Goal: Information Seeking & Learning: Find contact information

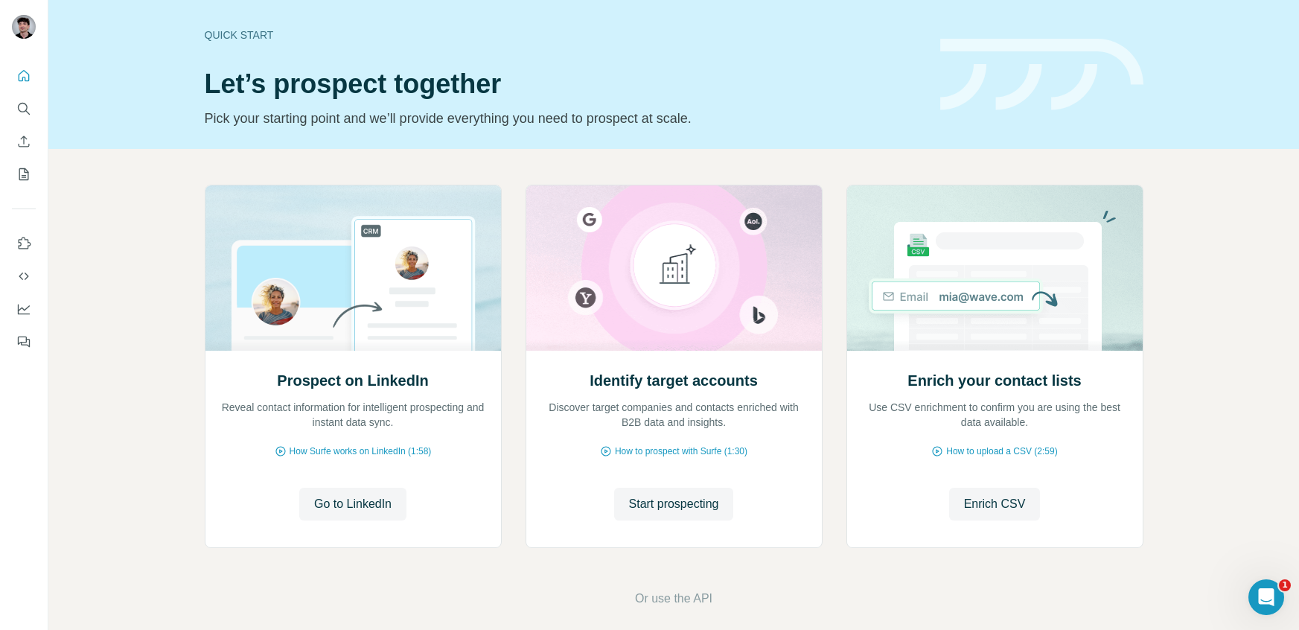
click at [30, 93] on nav at bounding box center [24, 125] width 24 height 125
click at [29, 103] on icon "Search" at bounding box center [23, 108] width 15 height 15
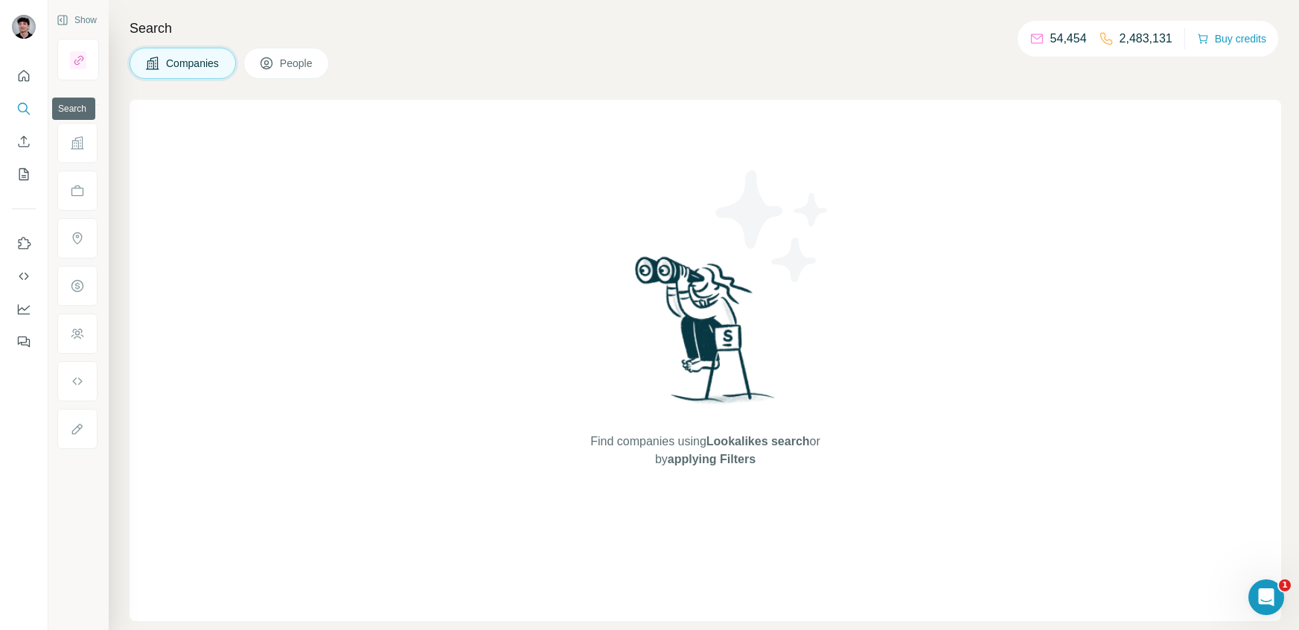
click at [22, 112] on icon "Search" at bounding box center [23, 108] width 10 height 10
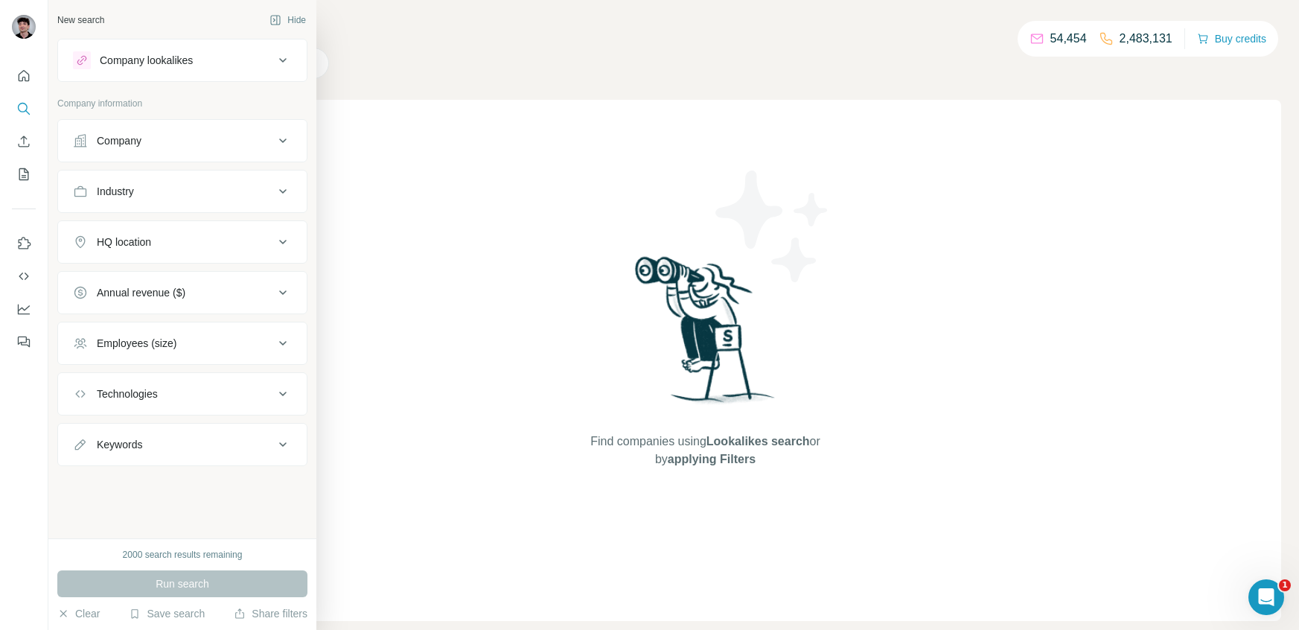
click at [159, 147] on div "Company" at bounding box center [173, 140] width 201 height 15
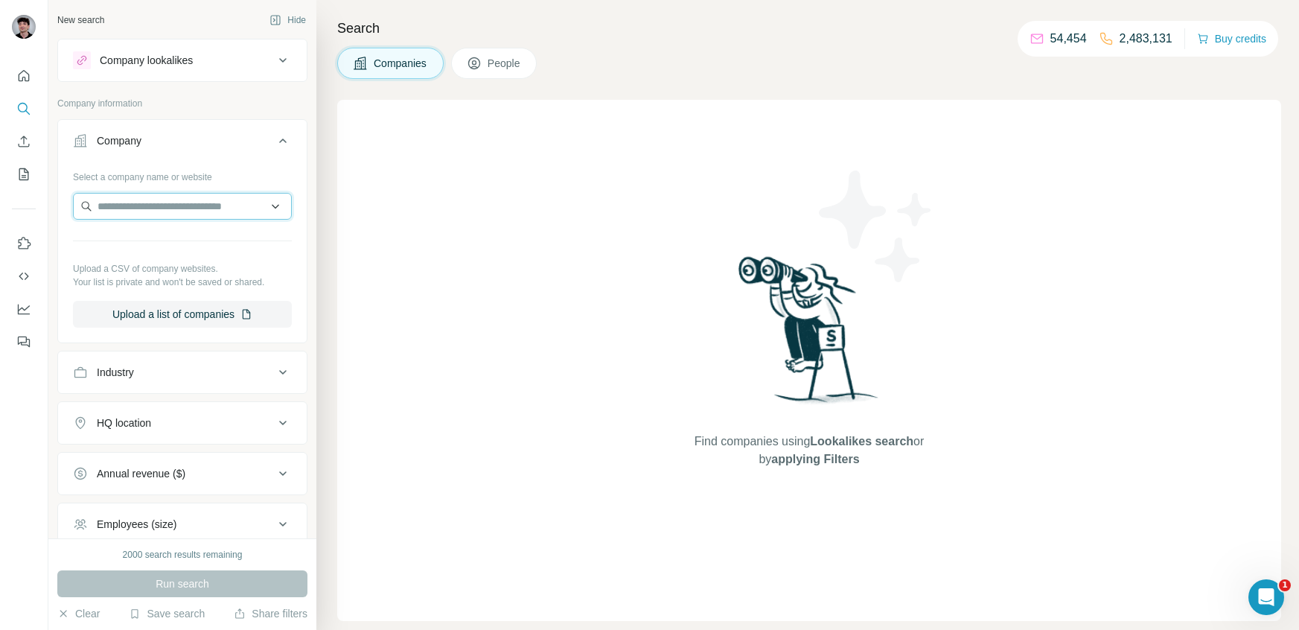
click at [201, 204] on input "text" at bounding box center [182, 206] width 219 height 27
paste input "**********"
type input "**********"
click at [198, 251] on div "BeFancyFit [DOMAIN_NAME]" at bounding box center [182, 246] width 211 height 40
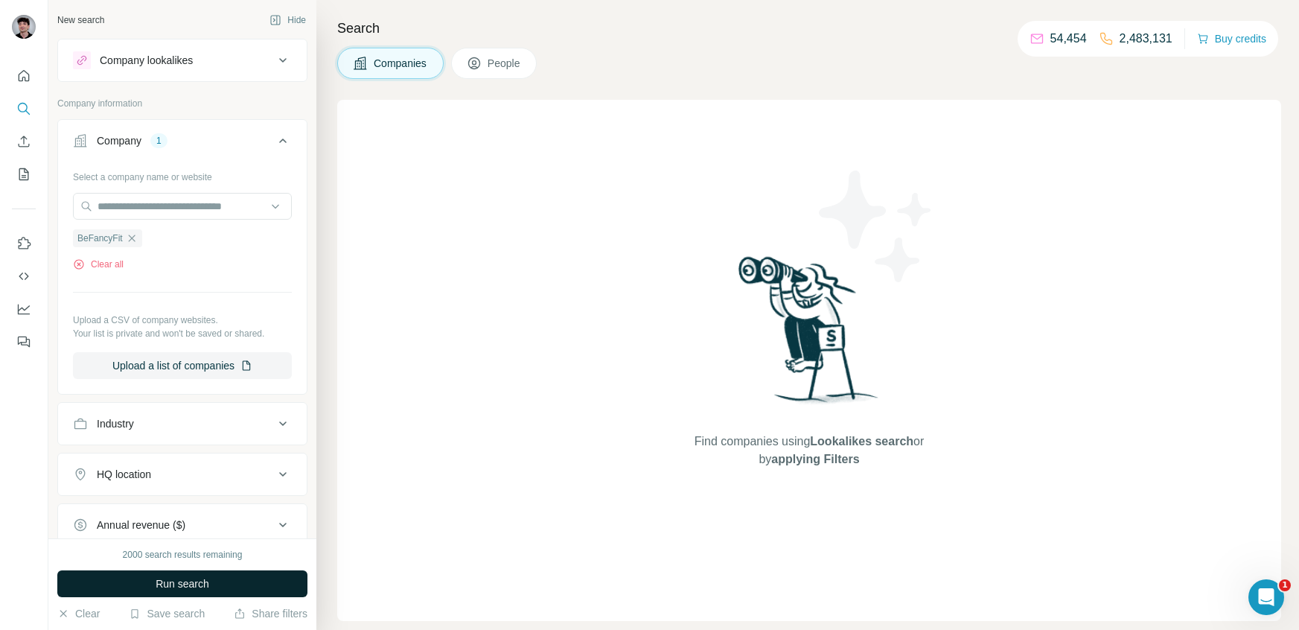
click at [207, 575] on button "Run search" at bounding box center [182, 583] width 250 height 27
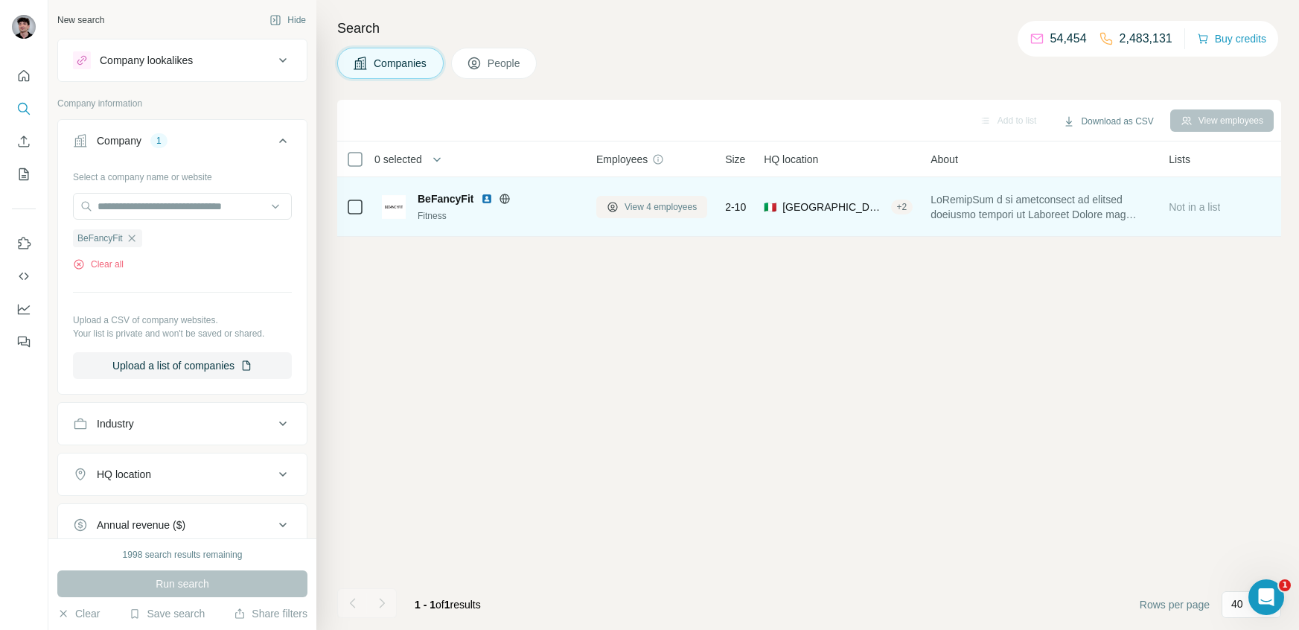
click at [641, 200] on span "View 4 employees" at bounding box center [660, 206] width 72 height 13
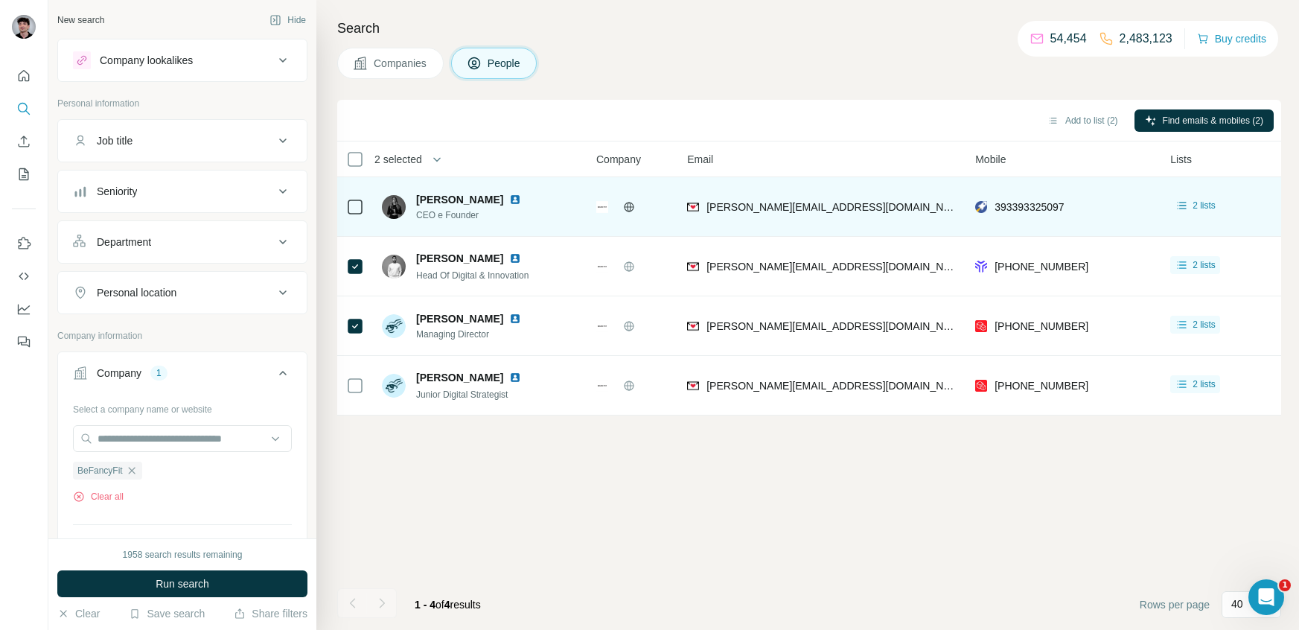
click at [360, 193] on div at bounding box center [355, 206] width 18 height 41
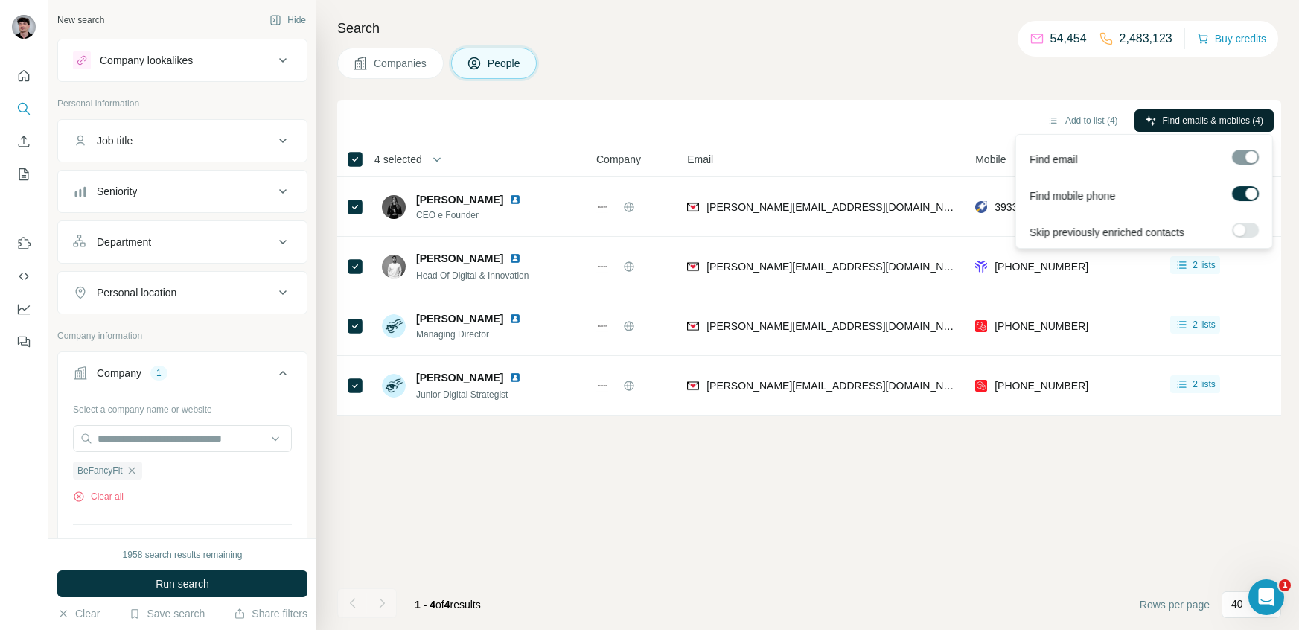
click at [1243, 115] on span "Find emails & mobiles (4)" at bounding box center [1213, 120] width 100 height 13
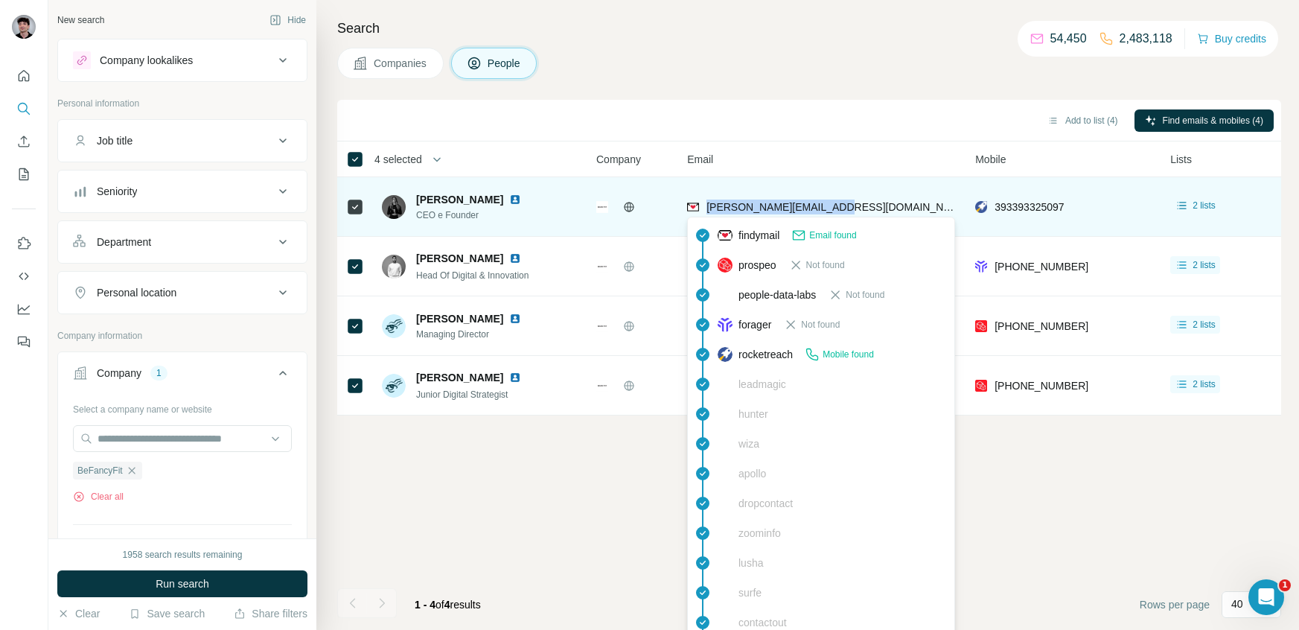
drag, startPoint x: 843, startPoint y: 209, endPoint x: 706, endPoint y: 202, distance: 137.2
click at [706, 202] on div "[PERSON_NAME][EMAIL_ADDRESS][DOMAIN_NAME]" at bounding box center [822, 206] width 270 height 41
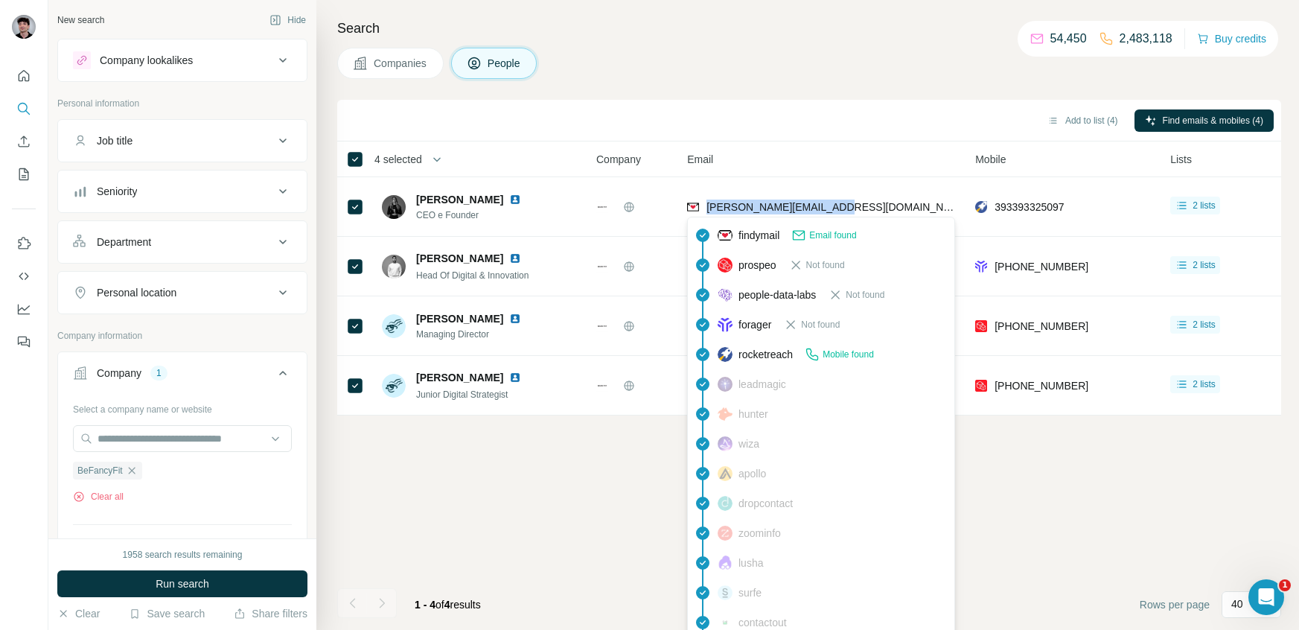
copy span "[PERSON_NAME][EMAIL_ADDRESS][DOMAIN_NAME]"
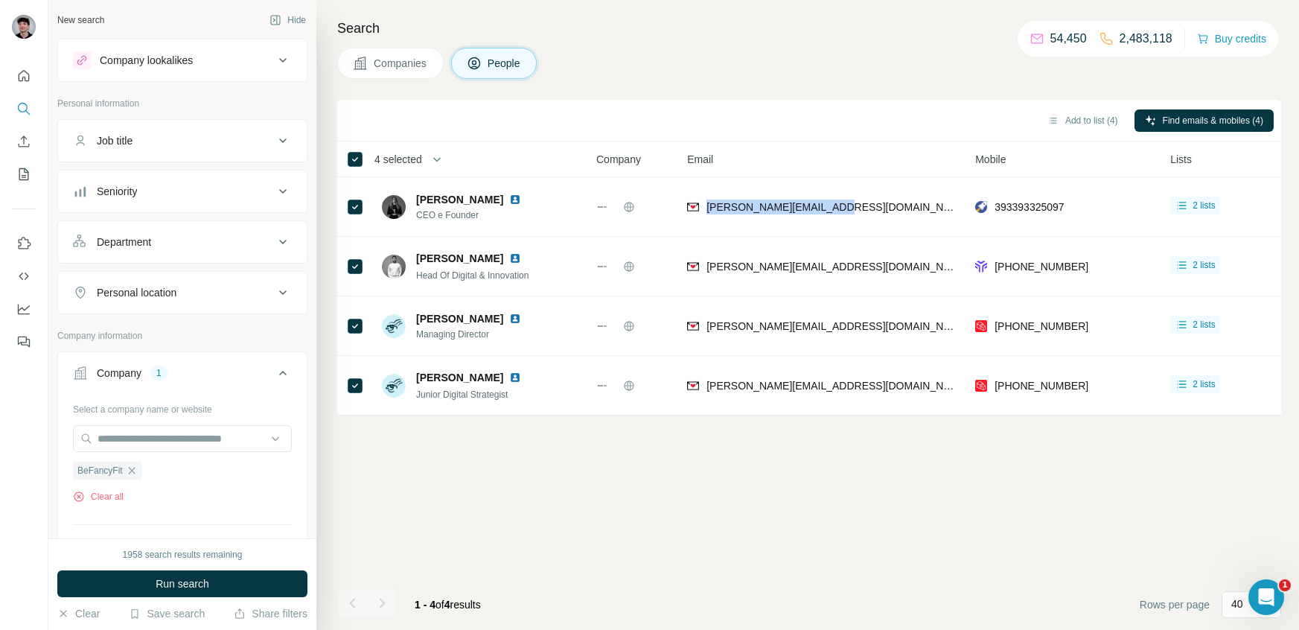
click at [246, 64] on div "Company lookalikes" at bounding box center [173, 60] width 201 height 18
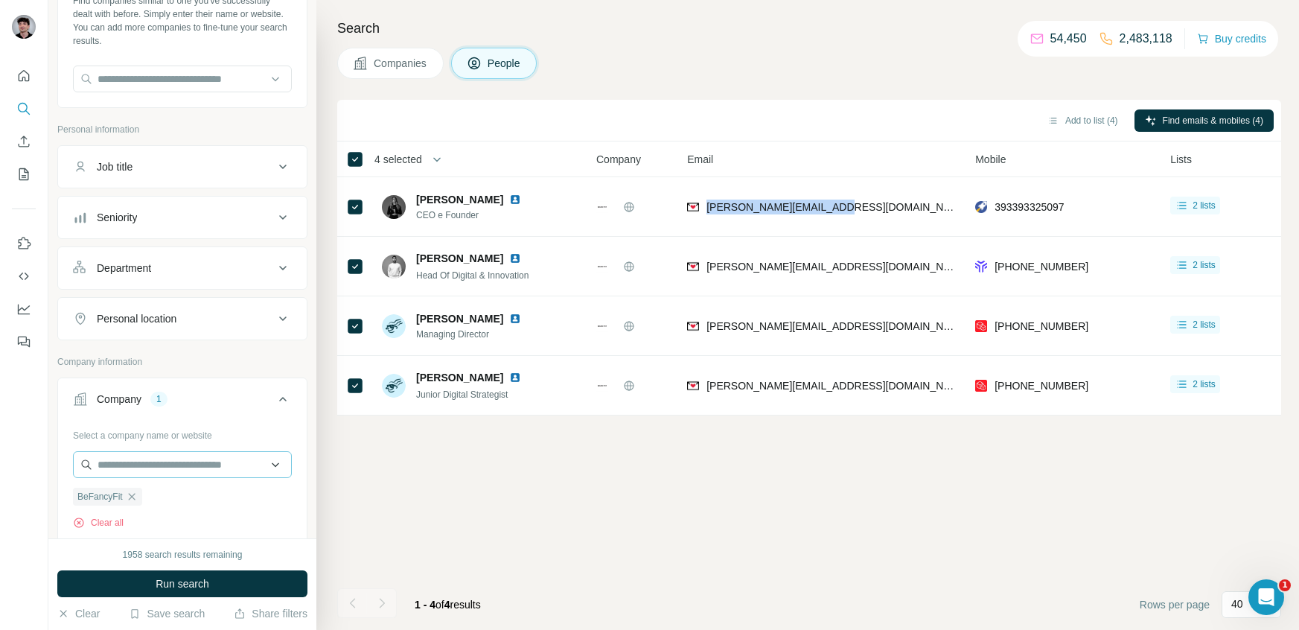
scroll to position [121, 0]
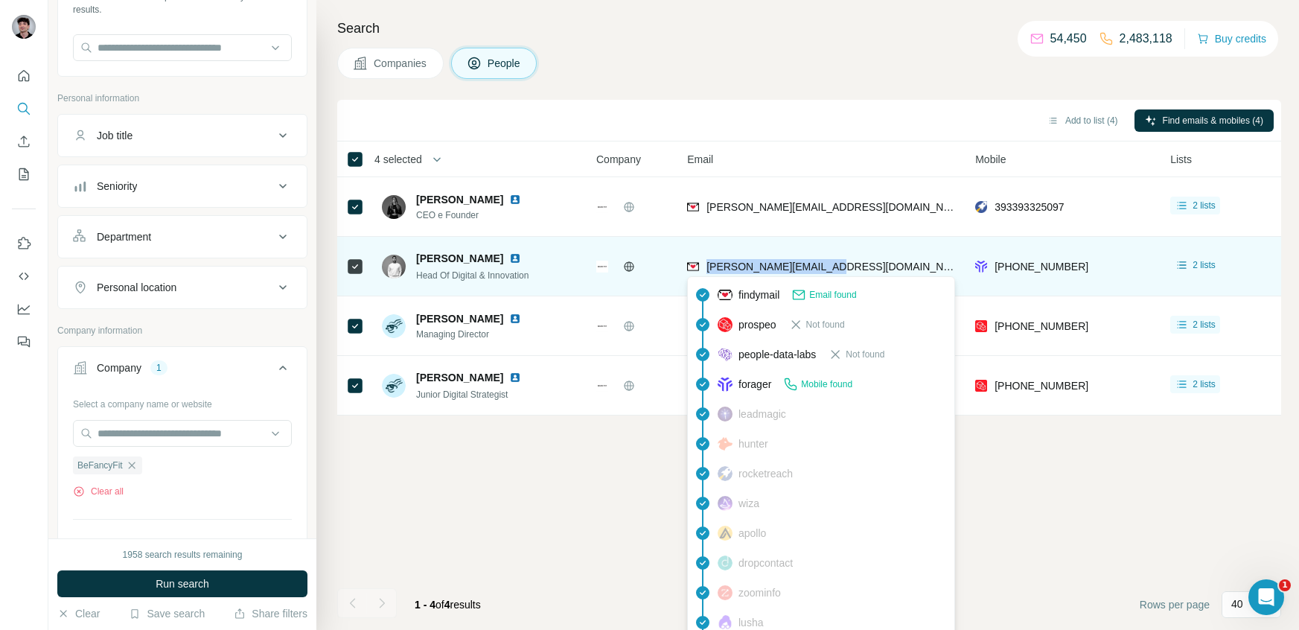
drag, startPoint x: 859, startPoint y: 264, endPoint x: 708, endPoint y: 267, distance: 151.1
click at [708, 267] on div "[PERSON_NAME][EMAIL_ADDRESS][DOMAIN_NAME]" at bounding box center [822, 266] width 270 height 41
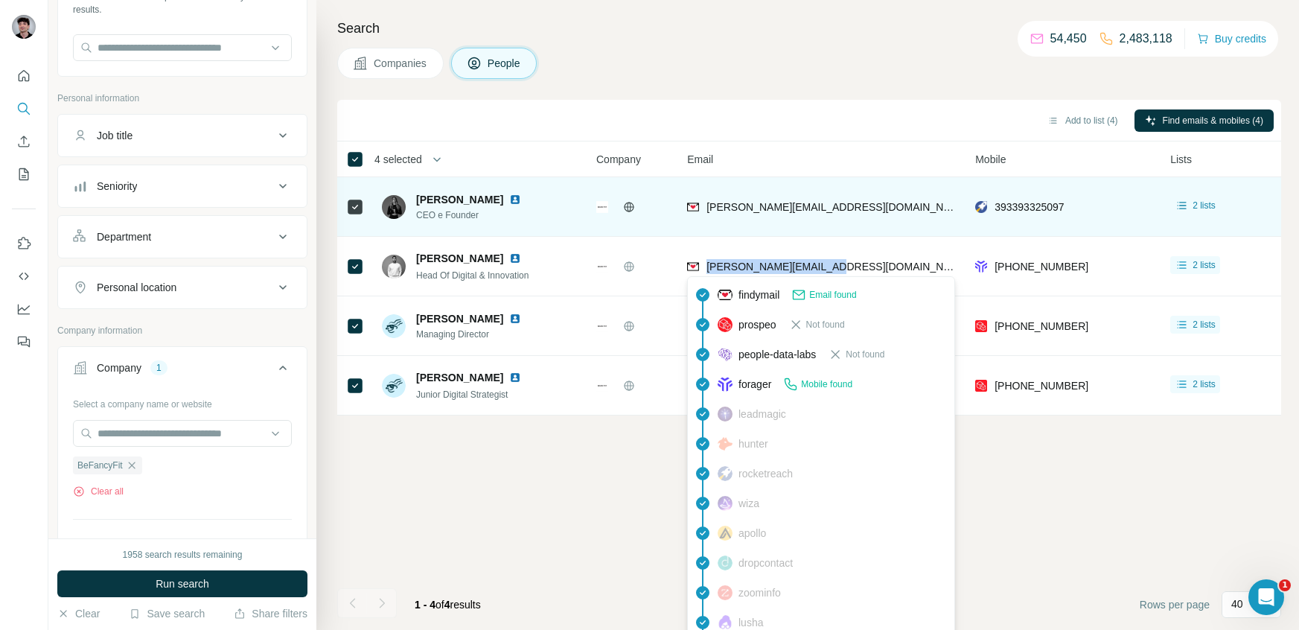
copy span "[PERSON_NAME][EMAIL_ADDRESS][DOMAIN_NAME]"
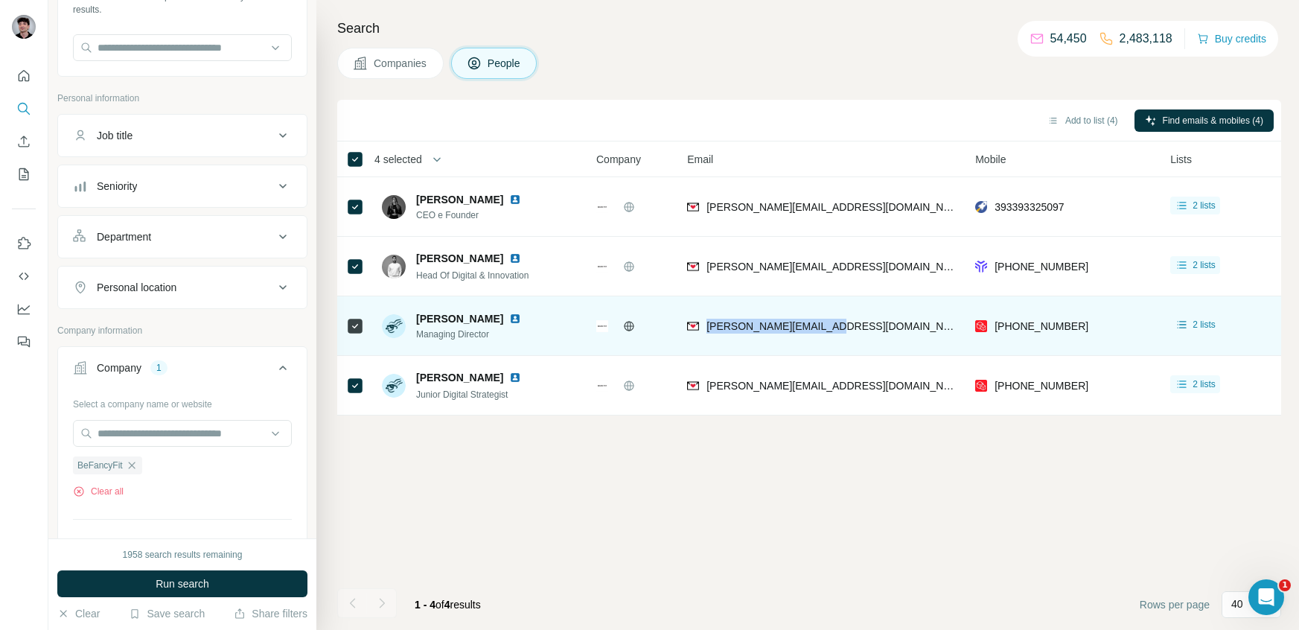
drag, startPoint x: 849, startPoint y: 333, endPoint x: 706, endPoint y: 333, distance: 143.7
click at [707, 335] on div "[PERSON_NAME][EMAIL_ADDRESS][DOMAIN_NAME]" at bounding box center [822, 325] width 270 height 41
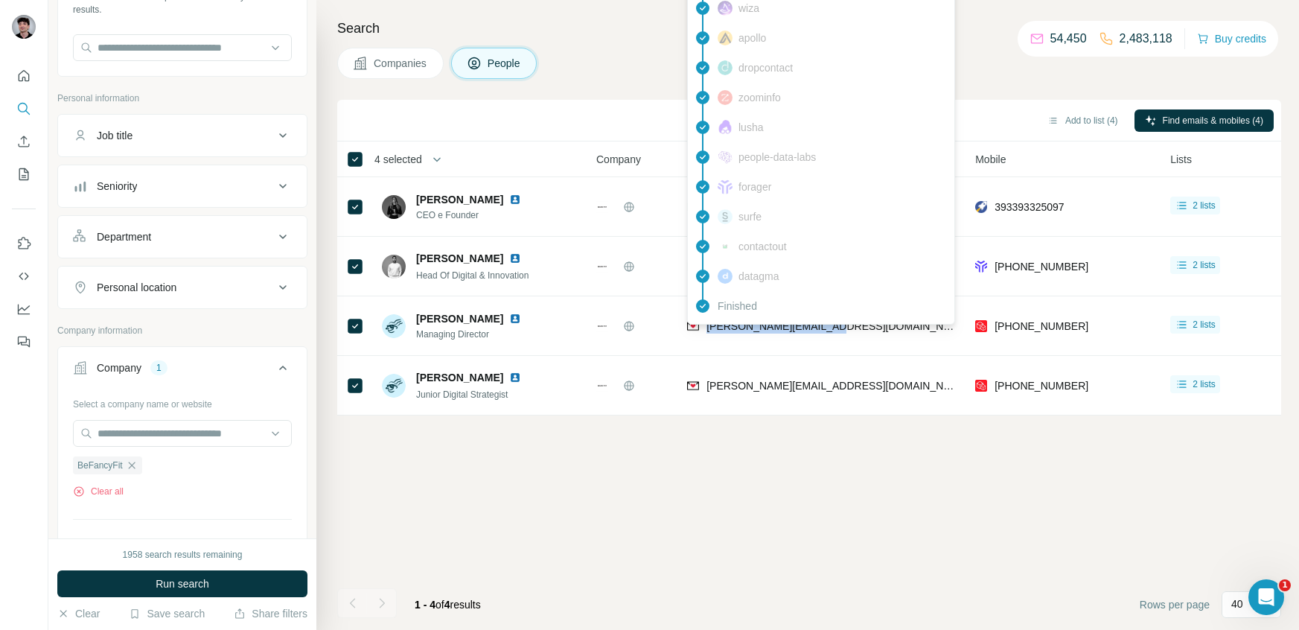
copy span "[PERSON_NAME][EMAIL_ADDRESS][DOMAIN_NAME]"
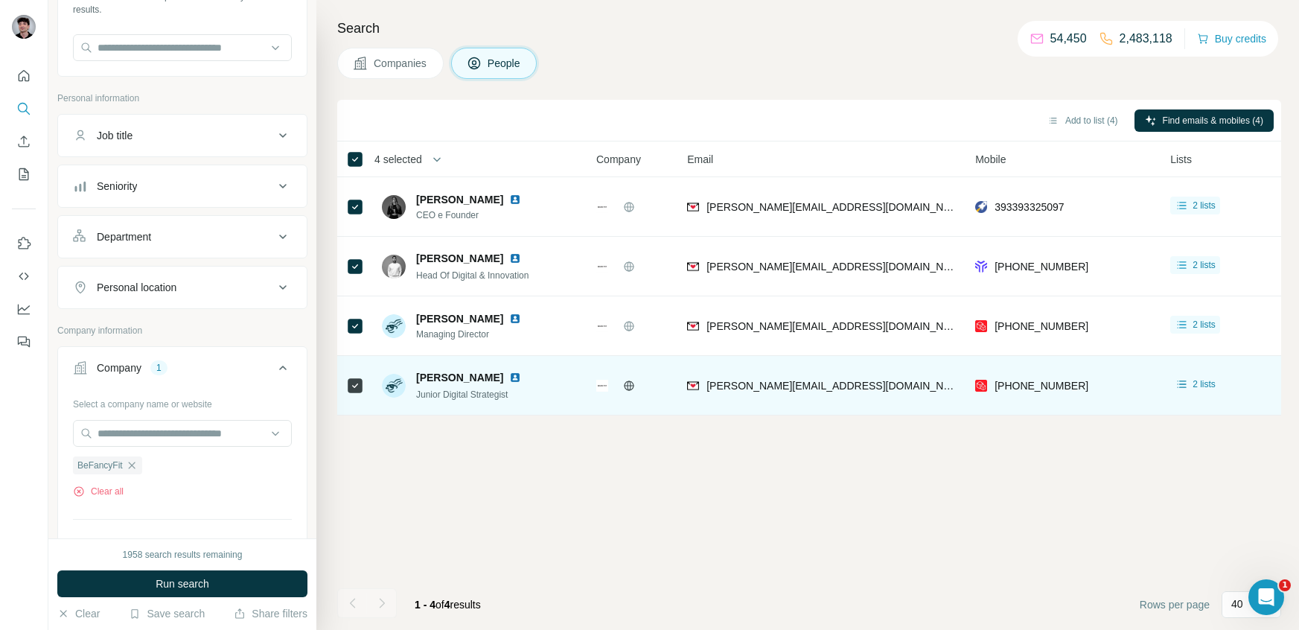
click at [832, 389] on div "[PERSON_NAME][EMAIL_ADDRESS][DOMAIN_NAME]" at bounding box center [822, 385] width 270 height 41
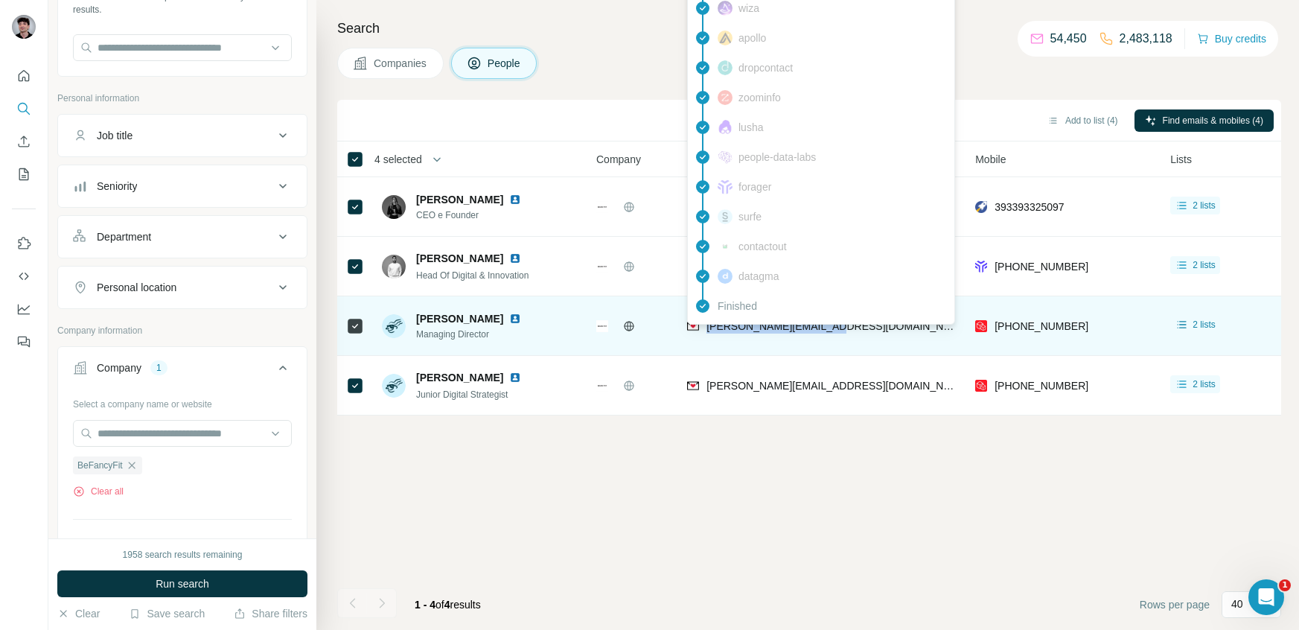
drag, startPoint x: 839, startPoint y: 329, endPoint x: 703, endPoint y: 327, distance: 135.5
click at [703, 327] on div "[PERSON_NAME][EMAIL_ADDRESS][DOMAIN_NAME]" at bounding box center [822, 325] width 270 height 41
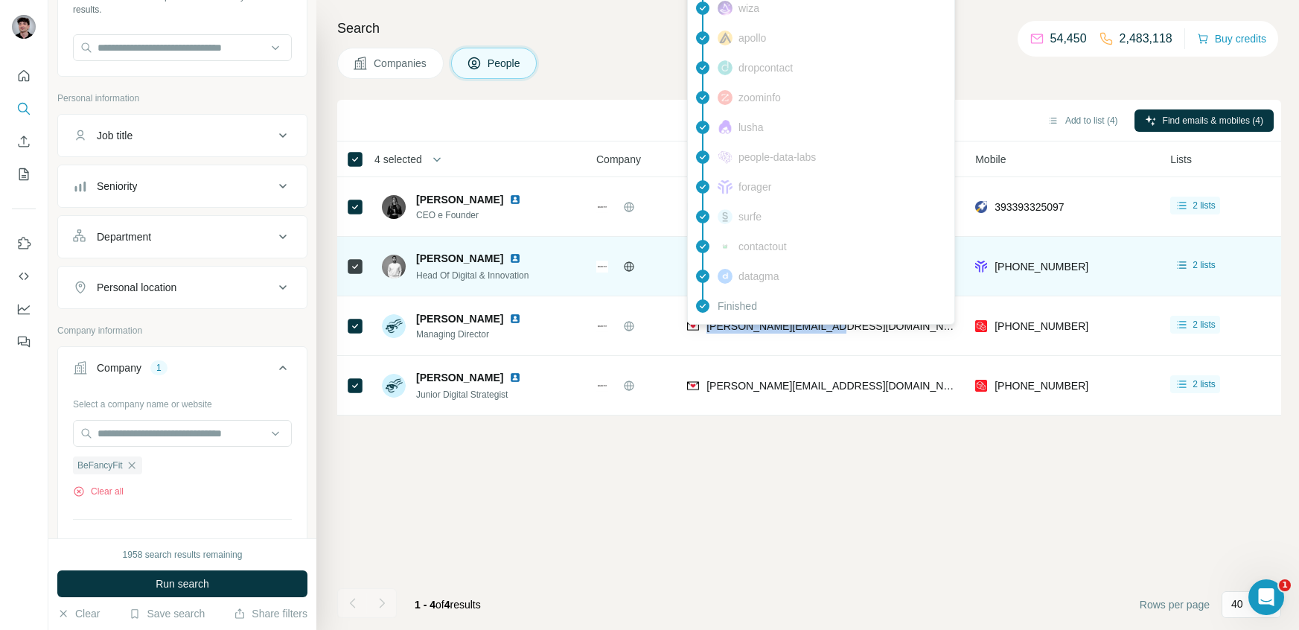
copy span "[PERSON_NAME][EMAIL_ADDRESS][DOMAIN_NAME]"
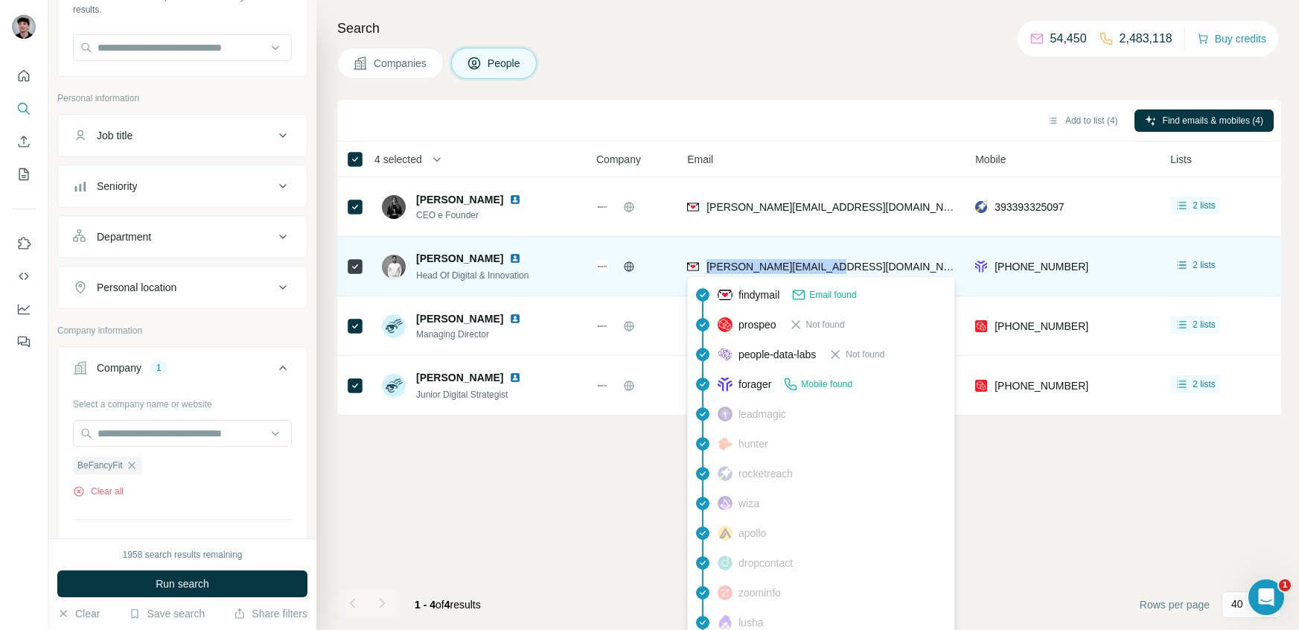
drag, startPoint x: 838, startPoint y: 268, endPoint x: 703, endPoint y: 263, distance: 134.8
click at [703, 263] on div "[PERSON_NAME][EMAIL_ADDRESS][DOMAIN_NAME]" at bounding box center [822, 266] width 270 height 41
copy span "[PERSON_NAME][EMAIL_ADDRESS][DOMAIN_NAME]"
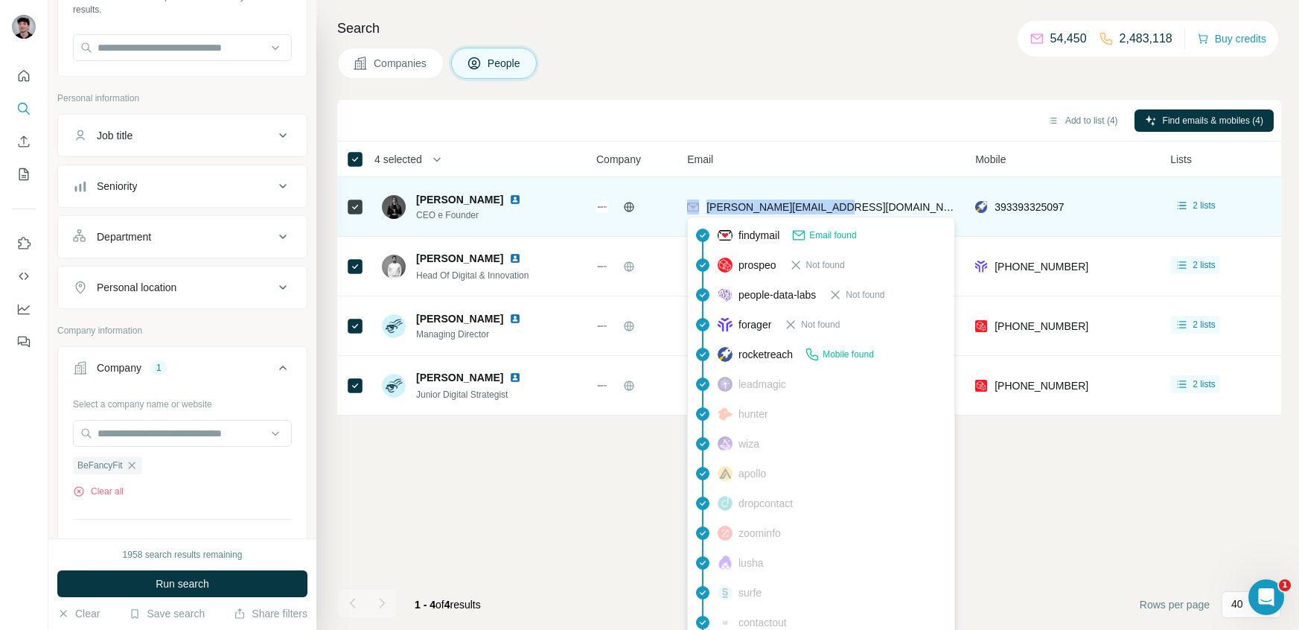
drag, startPoint x: 839, startPoint y: 208, endPoint x: 694, endPoint y: 213, distance: 144.5
click at [694, 213] on div "[PERSON_NAME][EMAIL_ADDRESS][DOMAIN_NAME]" at bounding box center [822, 206] width 270 height 41
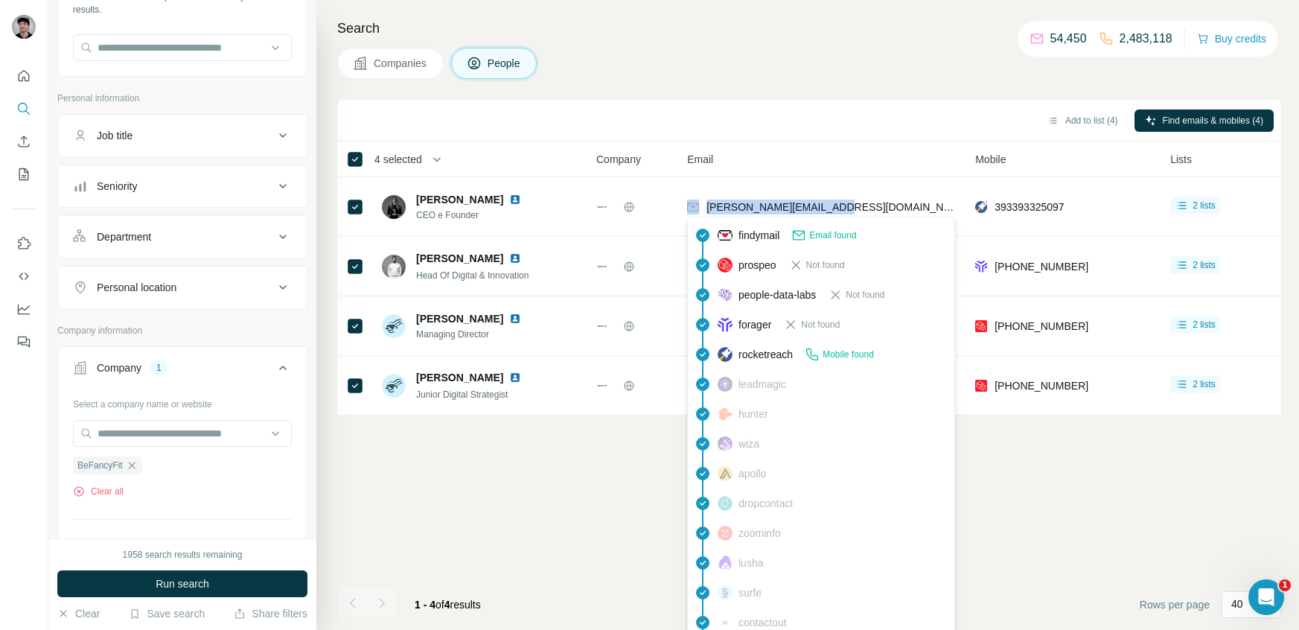
copy div "[PERSON_NAME][EMAIL_ADDRESS][DOMAIN_NAME]"
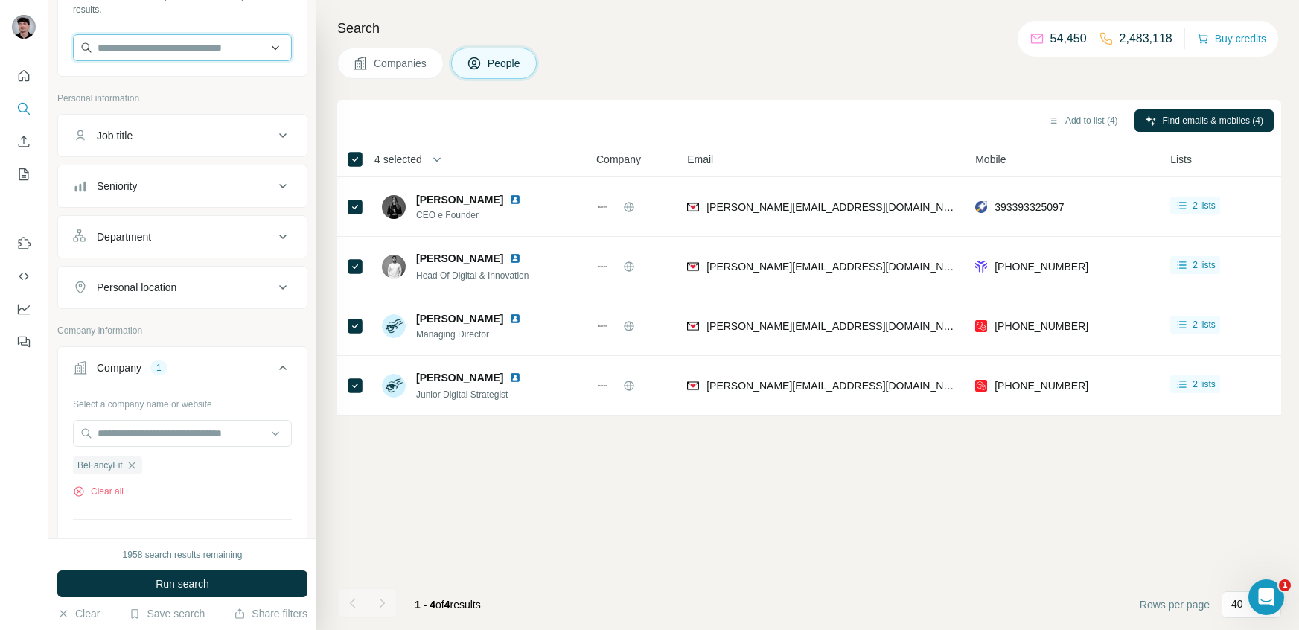
click at [234, 43] on input "text" at bounding box center [182, 47] width 219 height 27
paste input "**********"
type input "**********"
click at [305, 32] on div "Find companies similar to one you've successfully dealt with before. Simply ent…" at bounding box center [182, 18] width 249 height 110
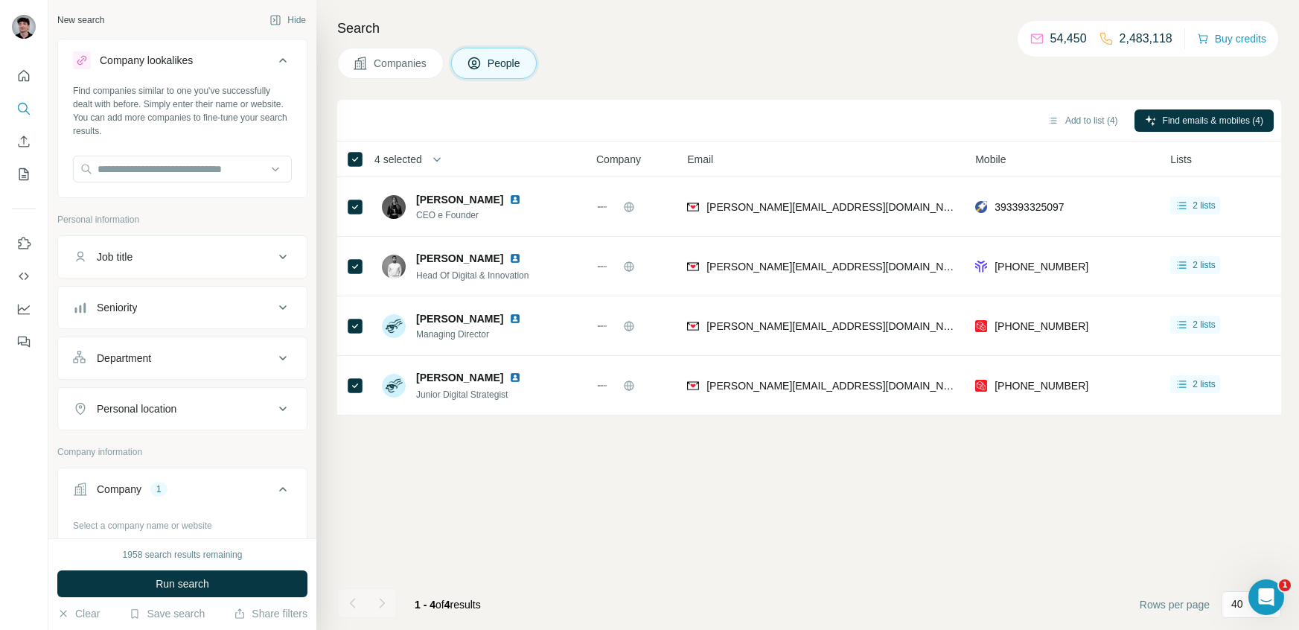
click at [231, 505] on button "Company 1" at bounding box center [182, 492] width 249 height 42
click at [243, 498] on button "Company 1" at bounding box center [182, 489] width 249 height 36
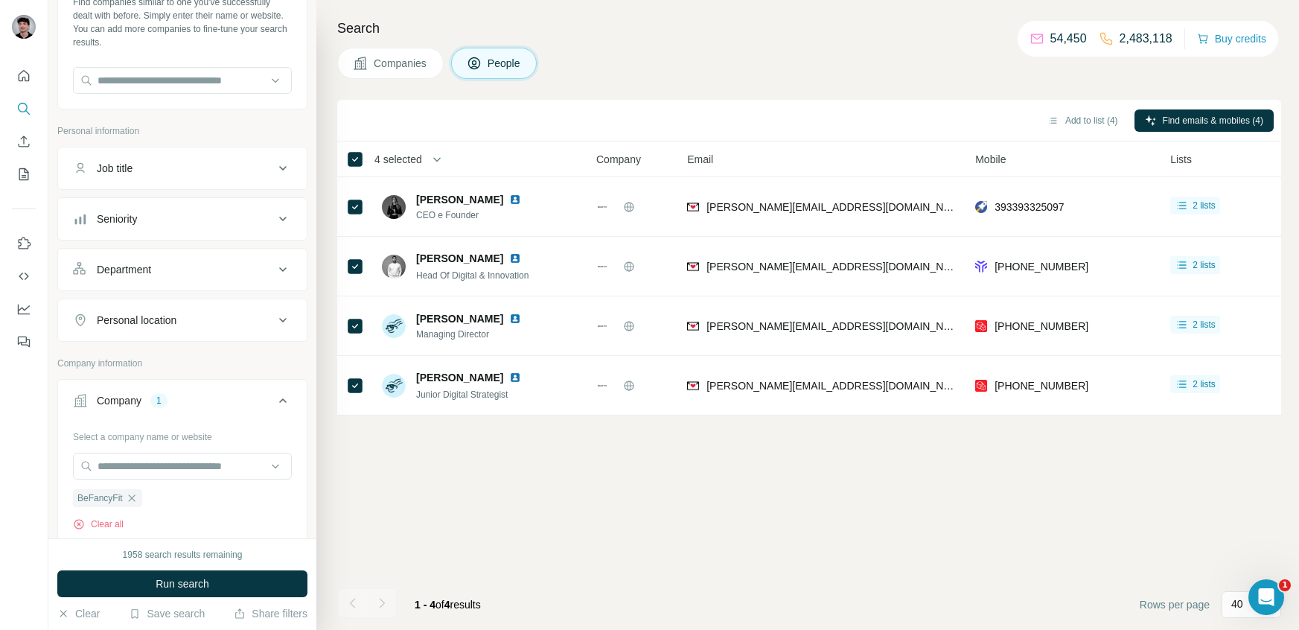
scroll to position [121, 0]
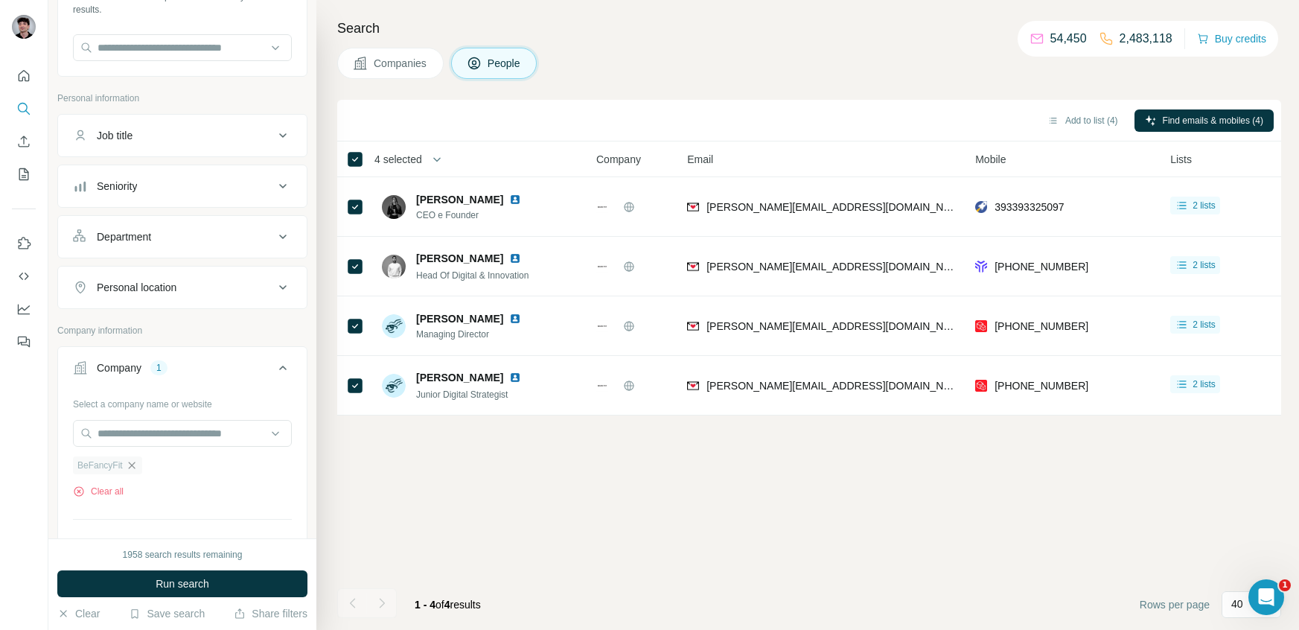
click at [134, 464] on icon "button" at bounding box center [132, 465] width 12 height 12
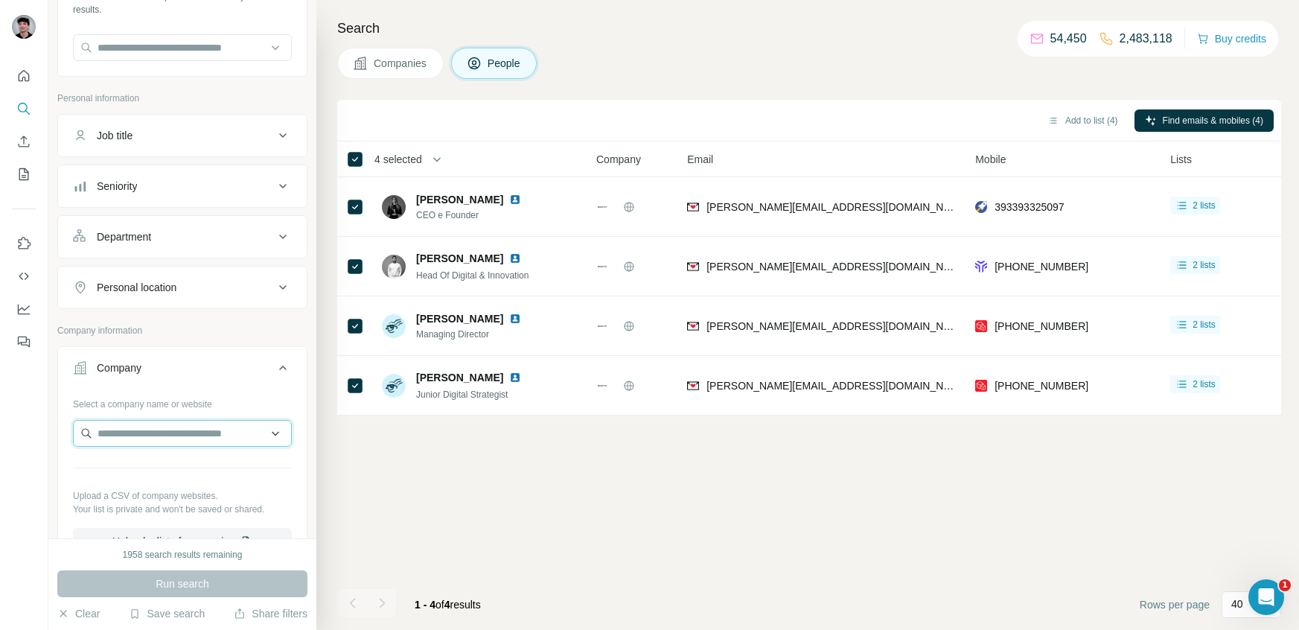
click at [134, 429] on input "text" at bounding box center [182, 433] width 219 height 27
paste input "**********"
drag, startPoint x: 208, startPoint y: 438, endPoint x: 127, endPoint y: 447, distance: 81.6
click at [127, 447] on body "**********" at bounding box center [649, 370] width 1299 height 741
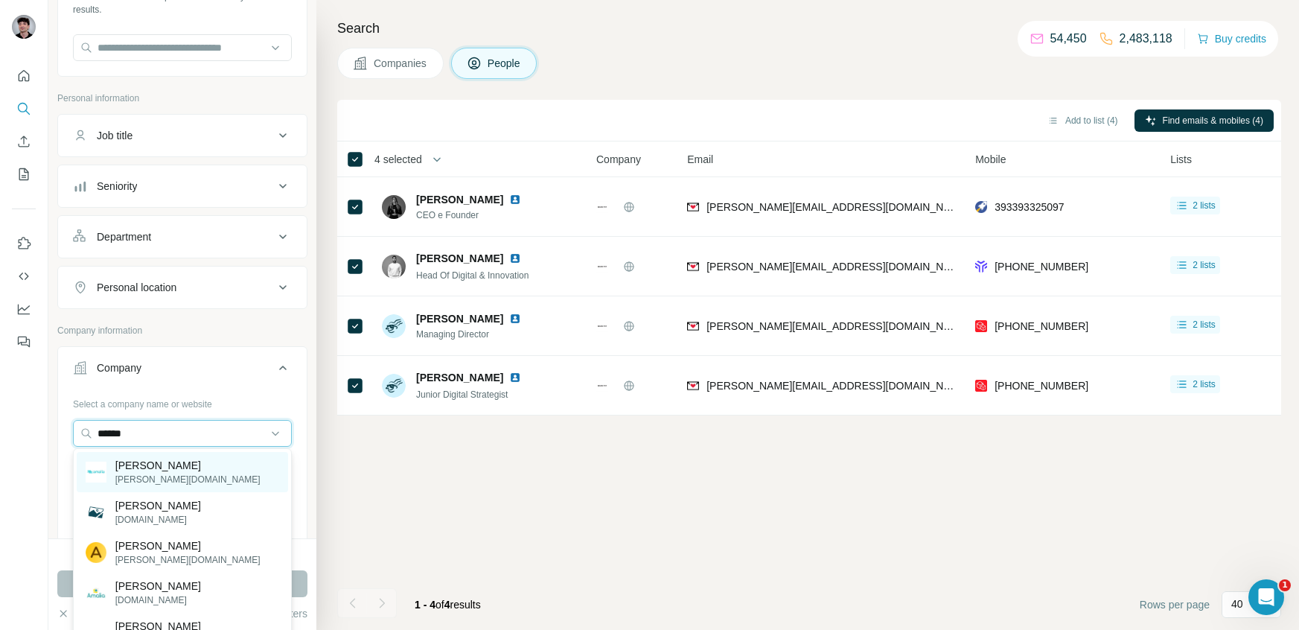
type input "******"
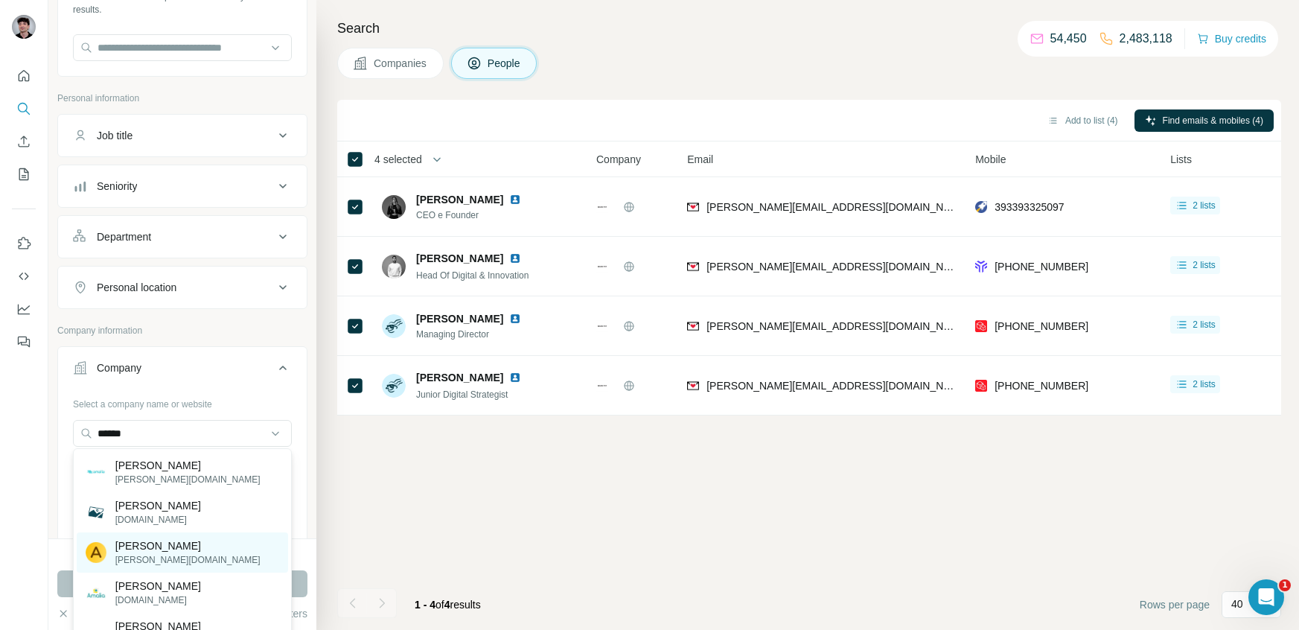
drag, startPoint x: 198, startPoint y: 472, endPoint x: 148, endPoint y: 533, distance: 78.8
click at [345, 448] on body "New search Hide Company lookalikes Find companies similar to one you've success…" at bounding box center [649, 370] width 1299 height 741
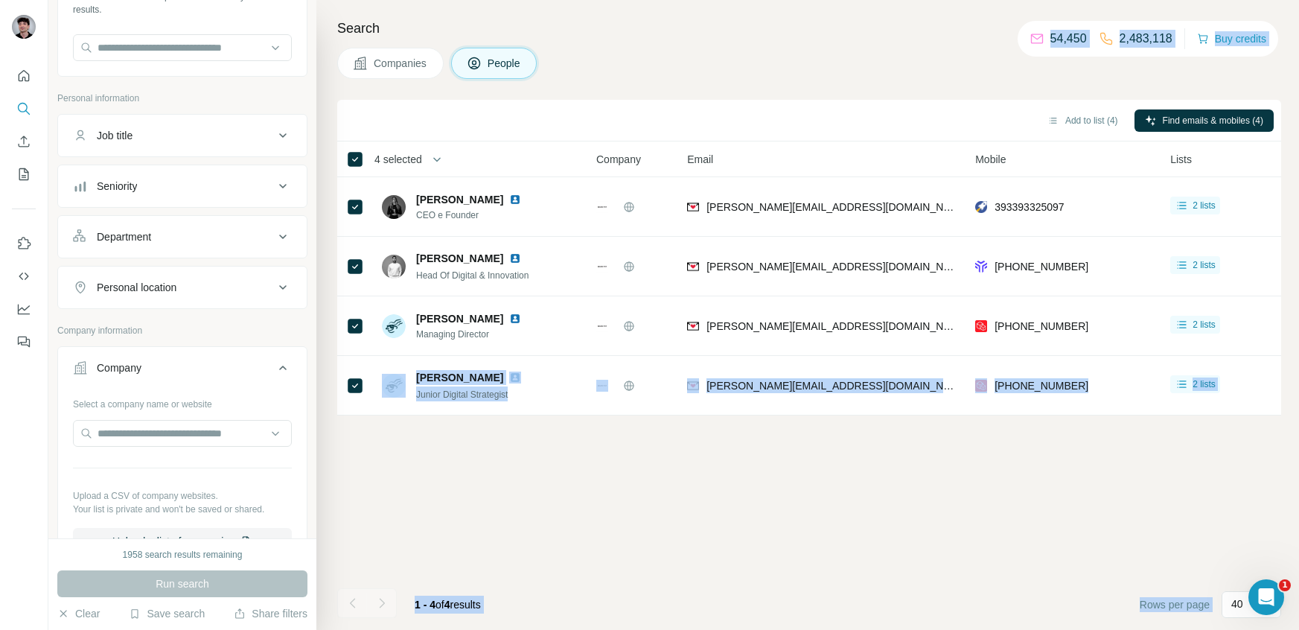
click at [437, 532] on div "Add to list (4) Find emails & mobiles (4) 4 selected People Company Email Mobil…" at bounding box center [809, 365] width 944 height 530
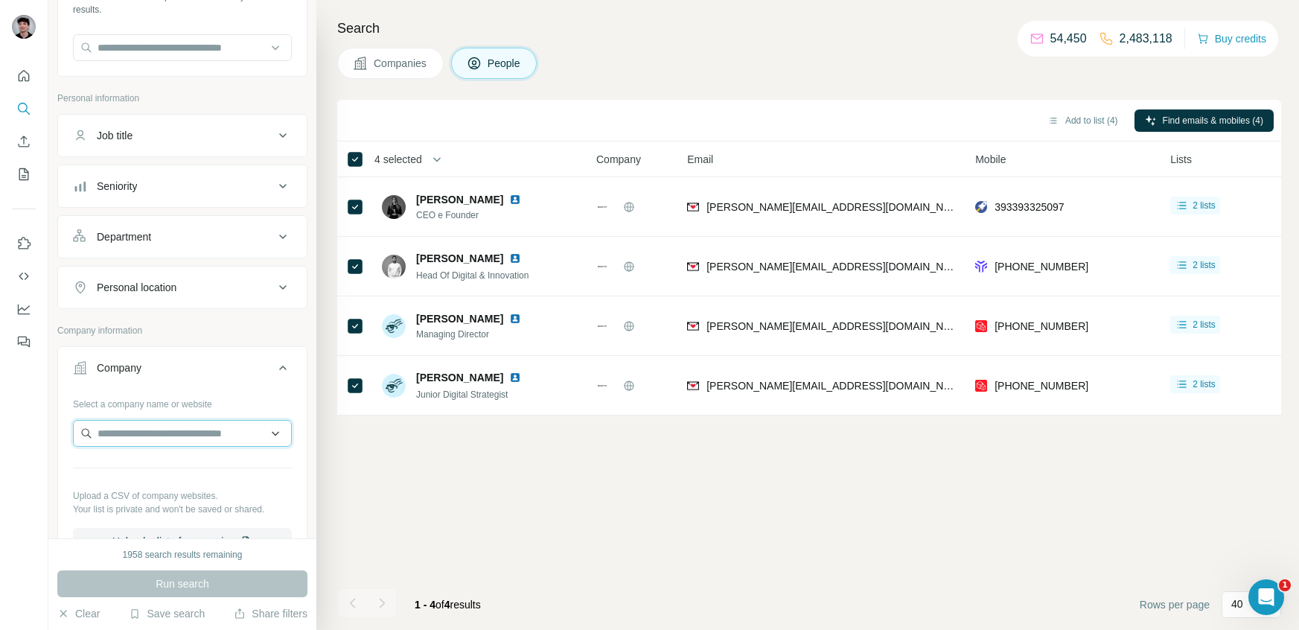
click at [167, 436] on input "text" at bounding box center [182, 433] width 219 height 27
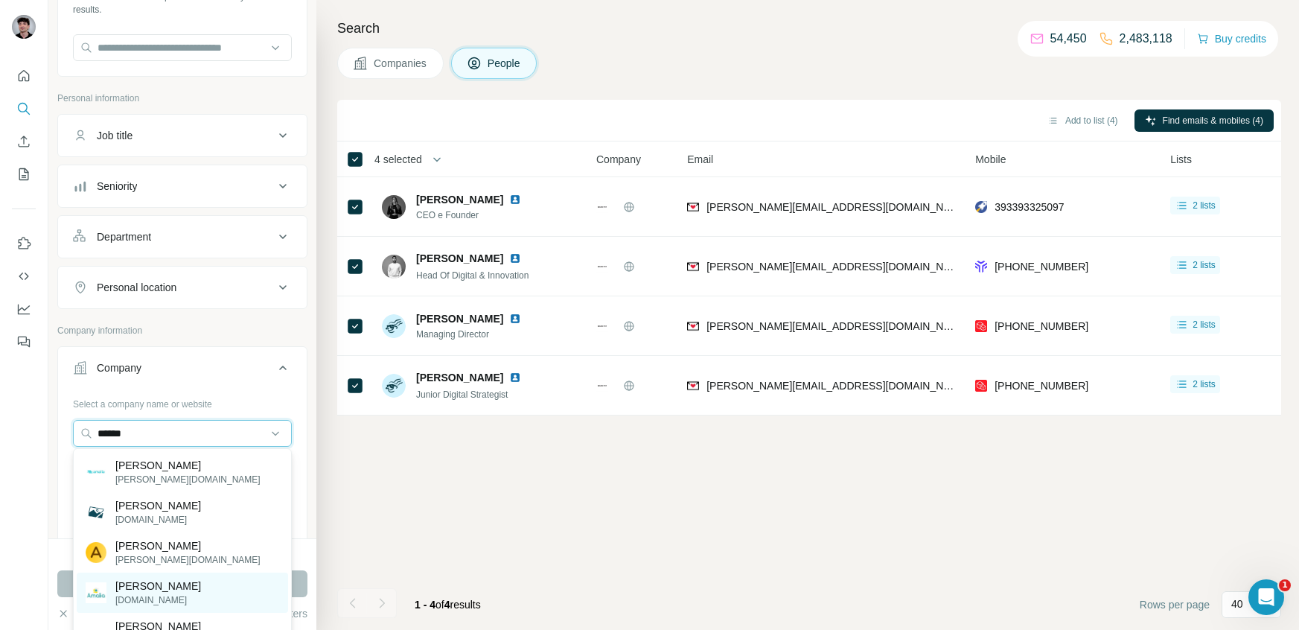
type input "******"
click at [211, 588] on div "[PERSON_NAME][DOMAIN_NAME]" at bounding box center [182, 592] width 211 height 40
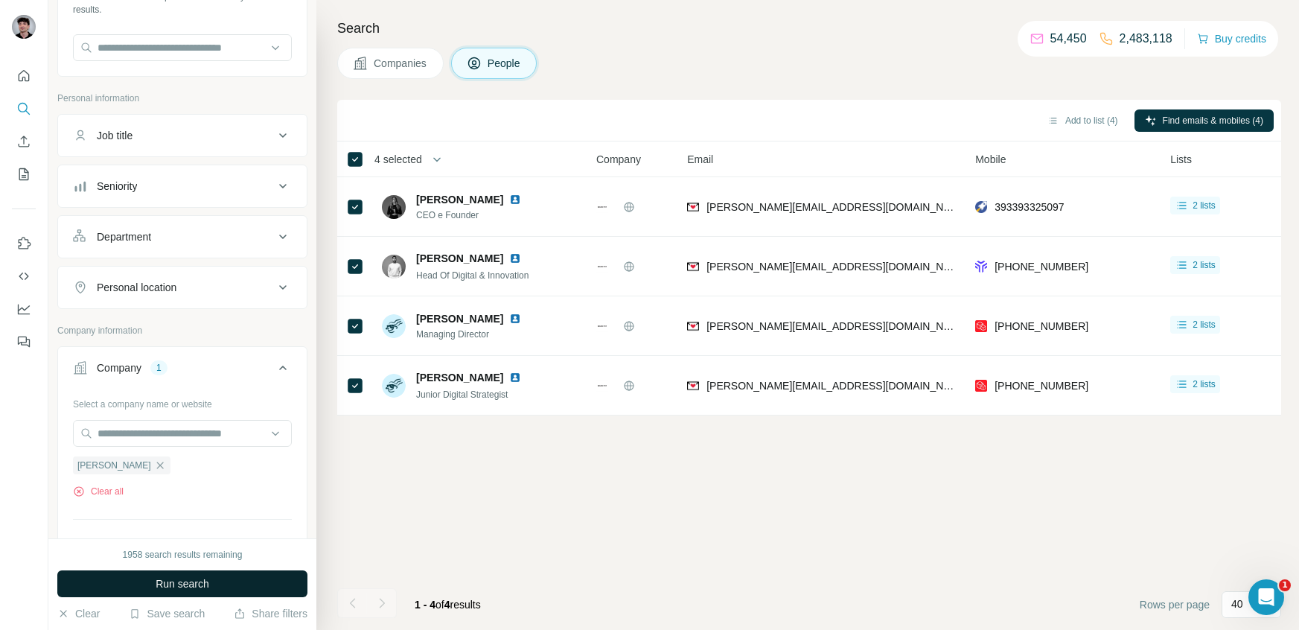
click at [211, 584] on button "Run search" at bounding box center [182, 583] width 250 height 27
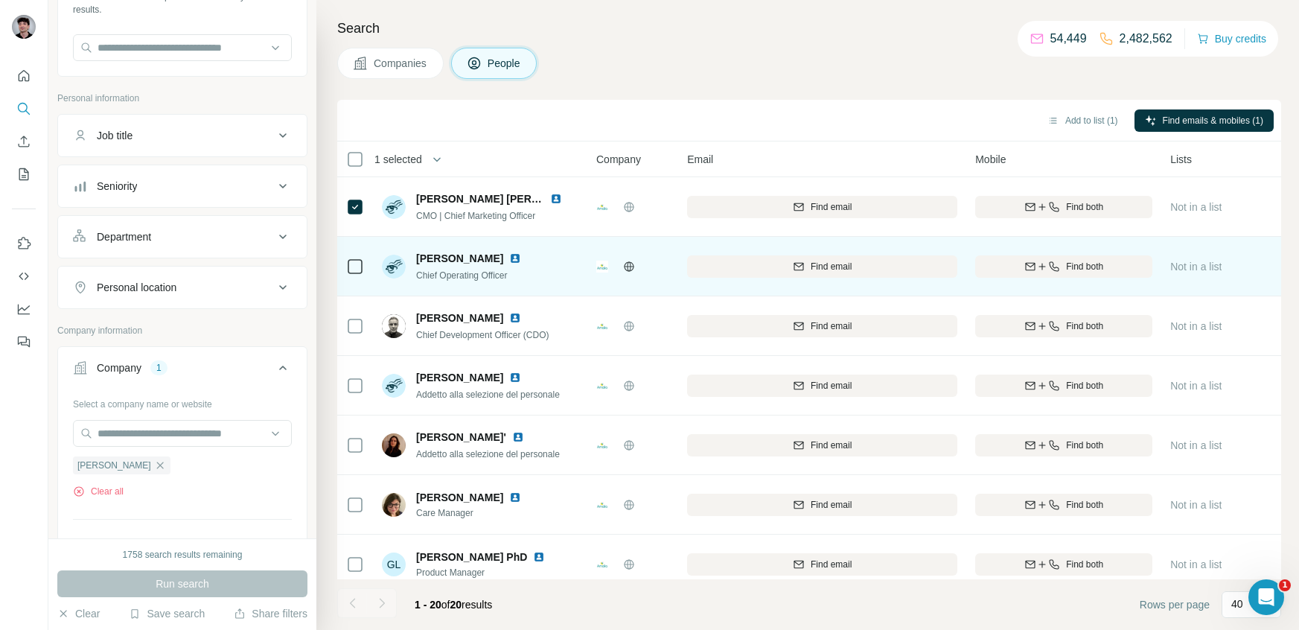
click at [357, 258] on icon at bounding box center [355, 267] width 18 height 18
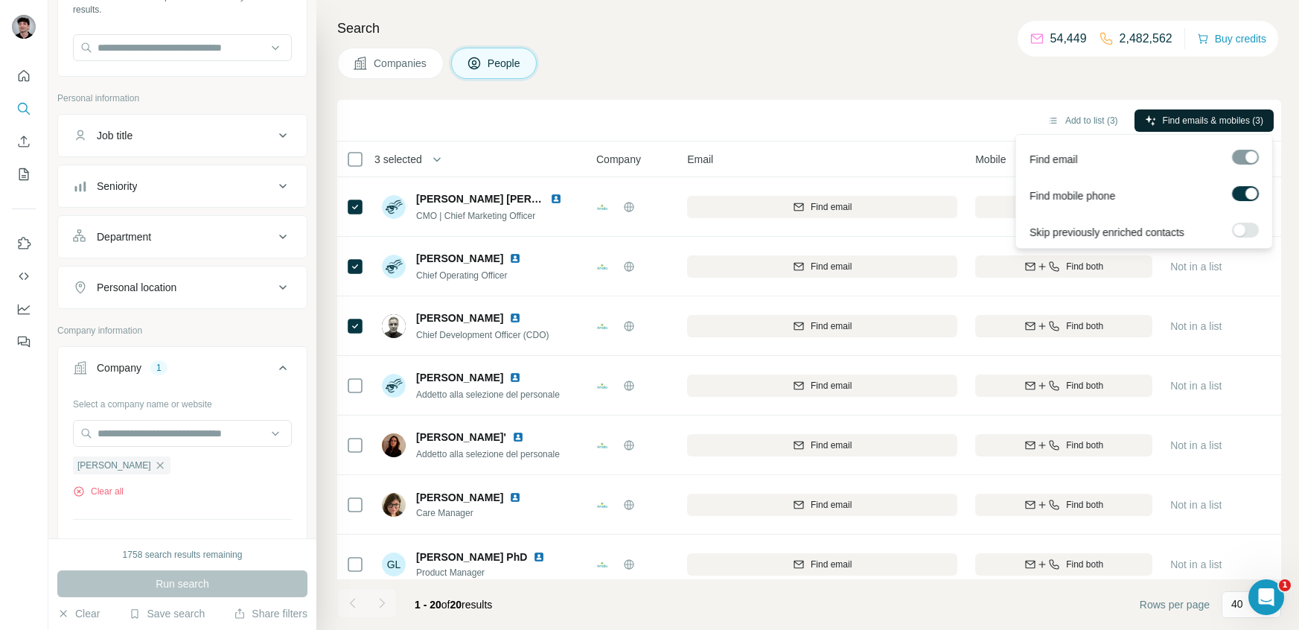
click at [1172, 122] on span "Find emails & mobiles (3)" at bounding box center [1213, 120] width 100 height 13
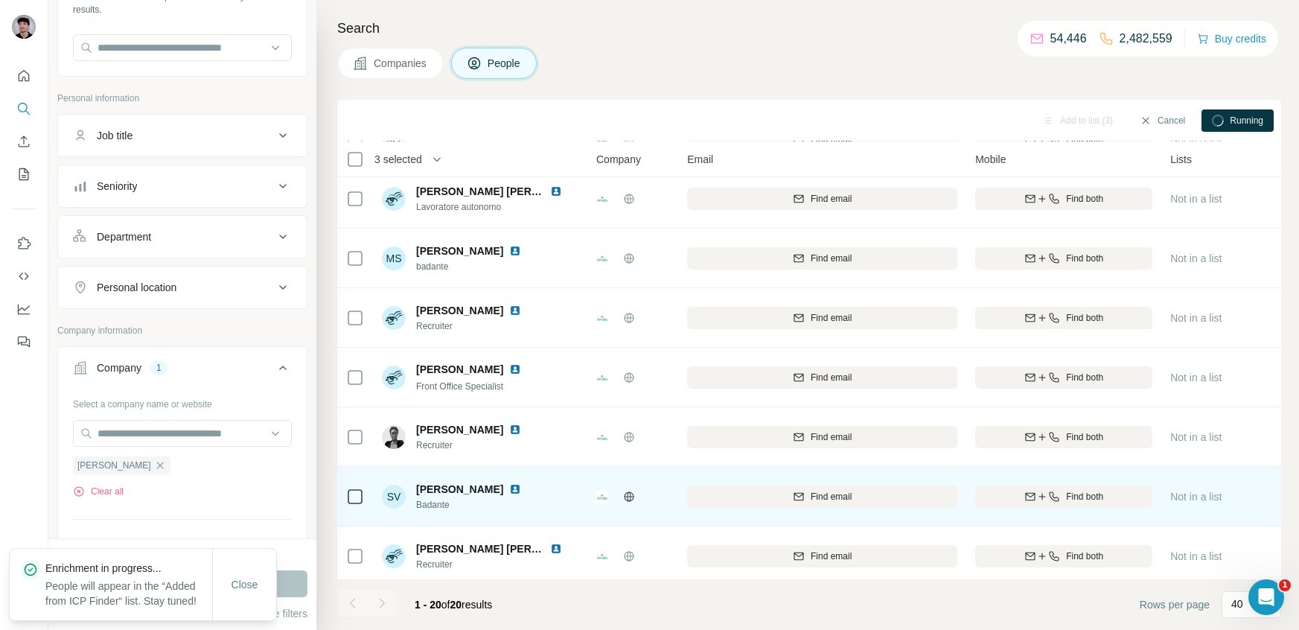
scroll to position [788, 0]
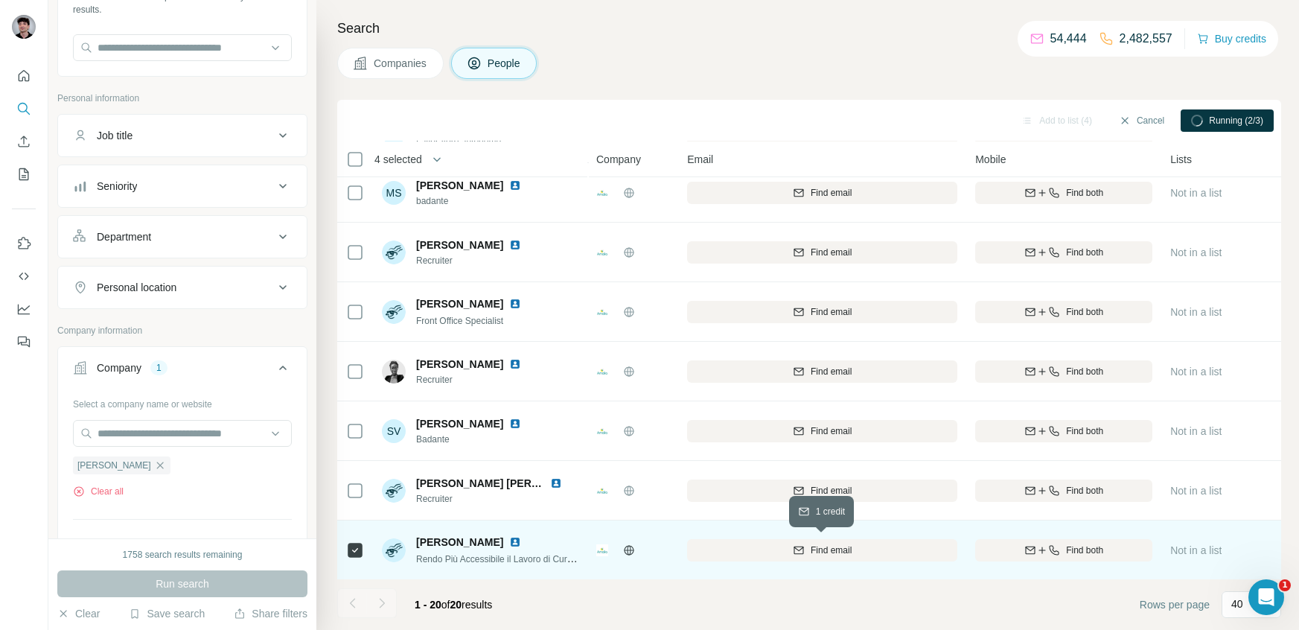
click at [853, 550] on div "Find email" at bounding box center [822, 549] width 270 height 13
click at [1059, 552] on div "Find both" at bounding box center [1063, 549] width 177 height 13
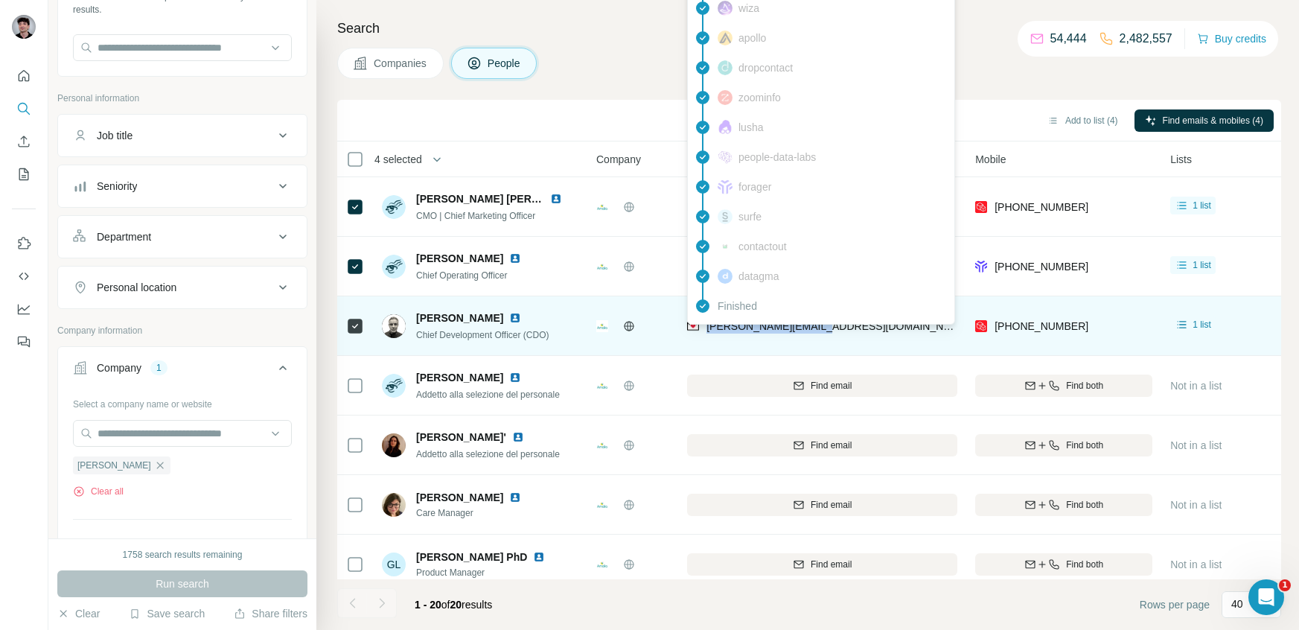
drag, startPoint x: 887, startPoint y: 322, endPoint x: 706, endPoint y: 330, distance: 181.8
click at [706, 330] on div "[PERSON_NAME][EMAIL_ADDRESS][DOMAIN_NAME]" at bounding box center [822, 325] width 270 height 41
copy span "[PERSON_NAME][EMAIL_ADDRESS][DOMAIN_NAME]"
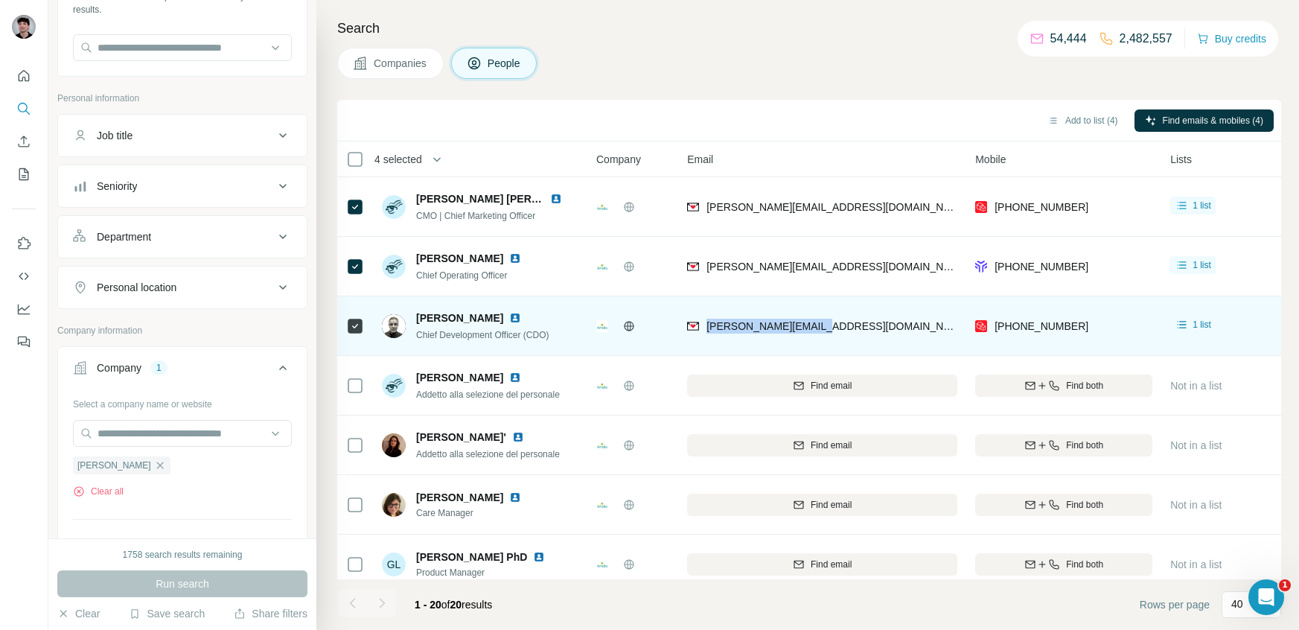
click at [851, 317] on div "[PERSON_NAME][EMAIL_ADDRESS][DOMAIN_NAME]" at bounding box center [822, 325] width 270 height 41
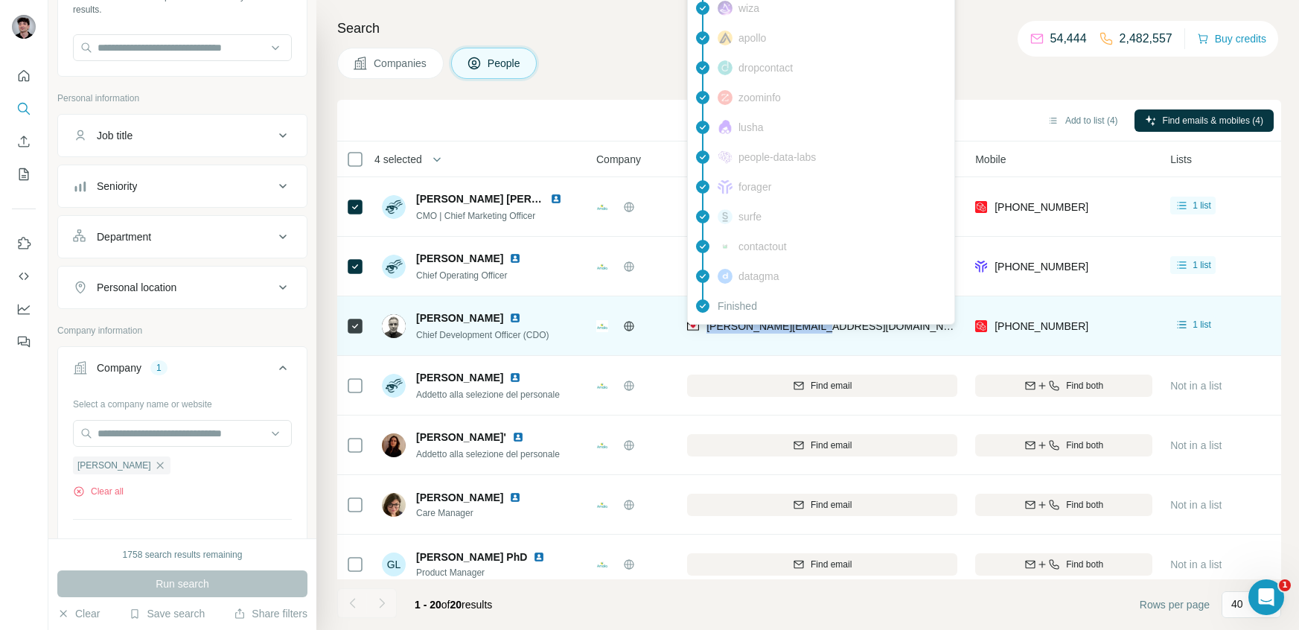
copy span "[PERSON_NAME][EMAIL_ADDRESS][DOMAIN_NAME]"
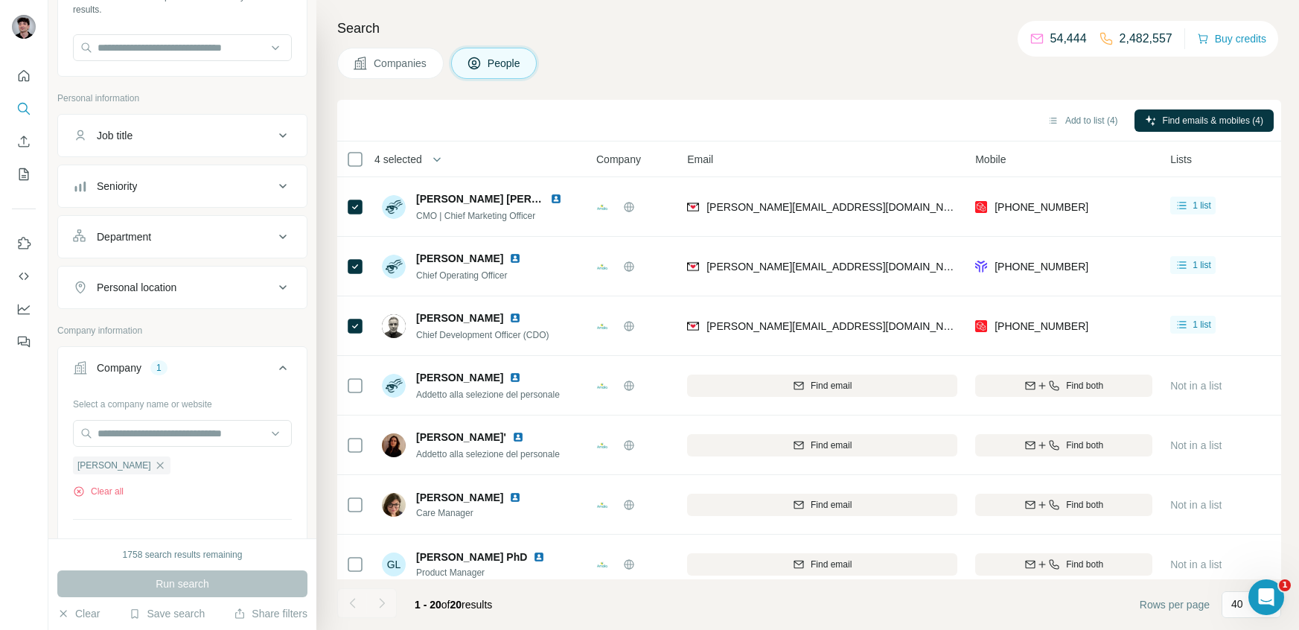
click at [639, 109] on div "Add to list (4) Find emails & mobiles (4)" at bounding box center [809, 120] width 929 height 26
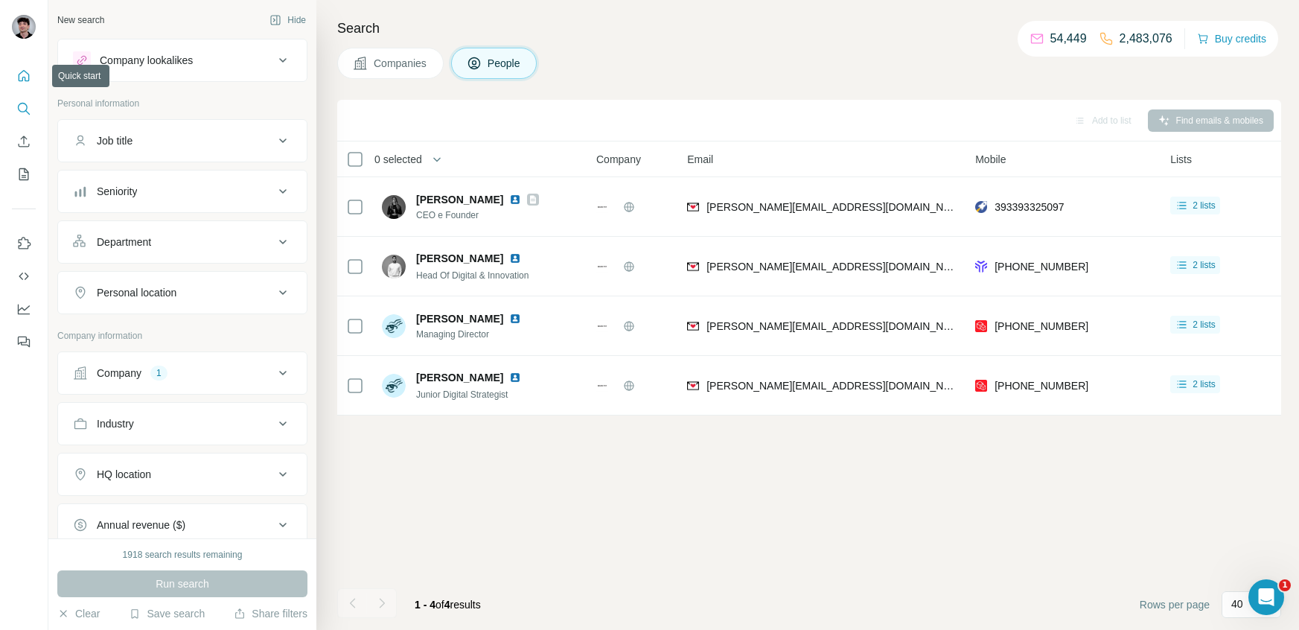
click at [31, 76] on icon "Quick start" at bounding box center [23, 75] width 15 height 15
click at [31, 114] on button "Search" at bounding box center [24, 108] width 24 height 27
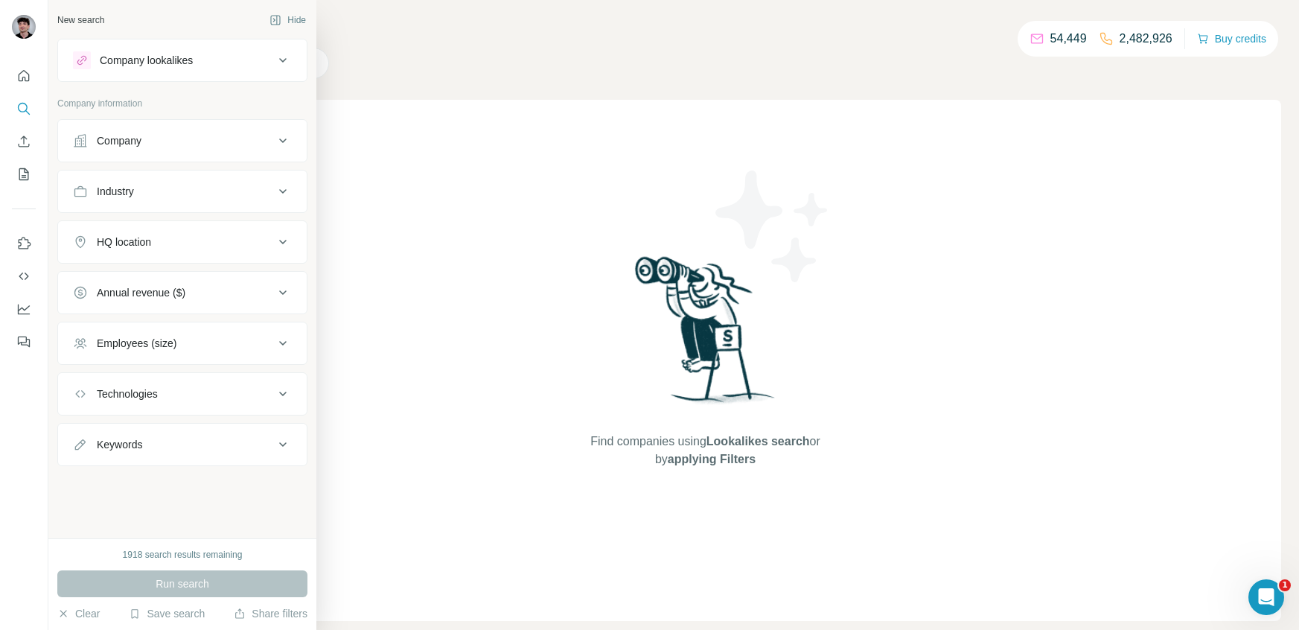
click at [269, 138] on div "Company" at bounding box center [173, 140] width 201 height 15
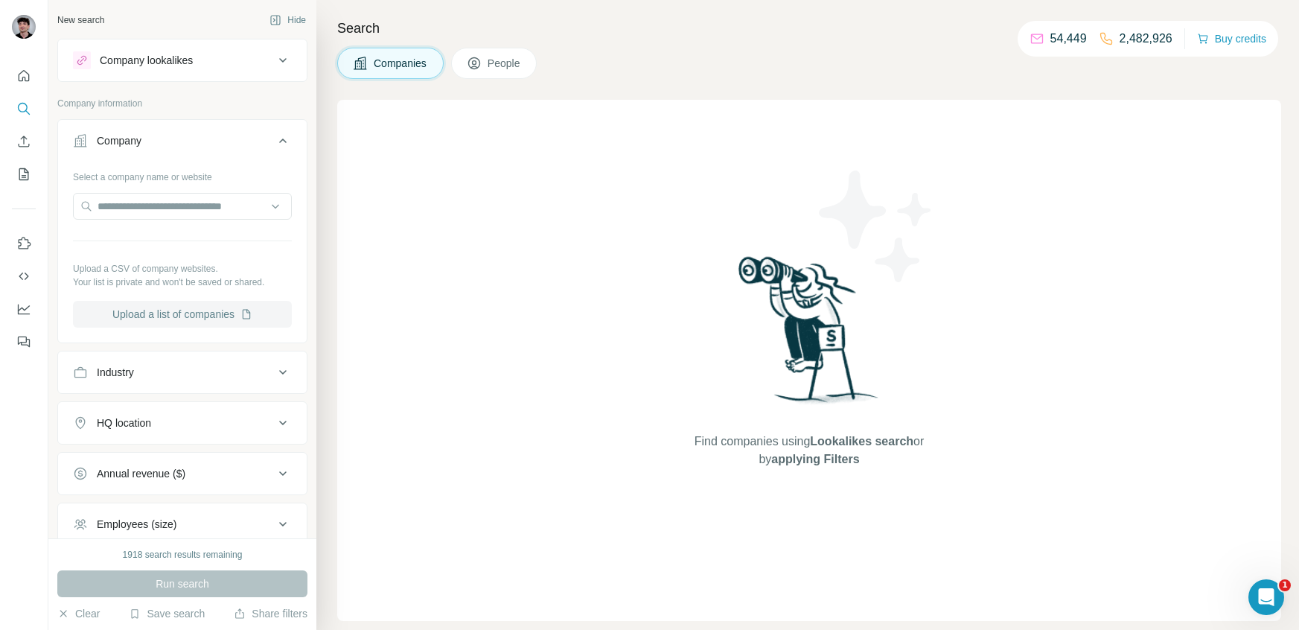
click at [170, 317] on button "Upload a list of companies" at bounding box center [182, 314] width 219 height 27
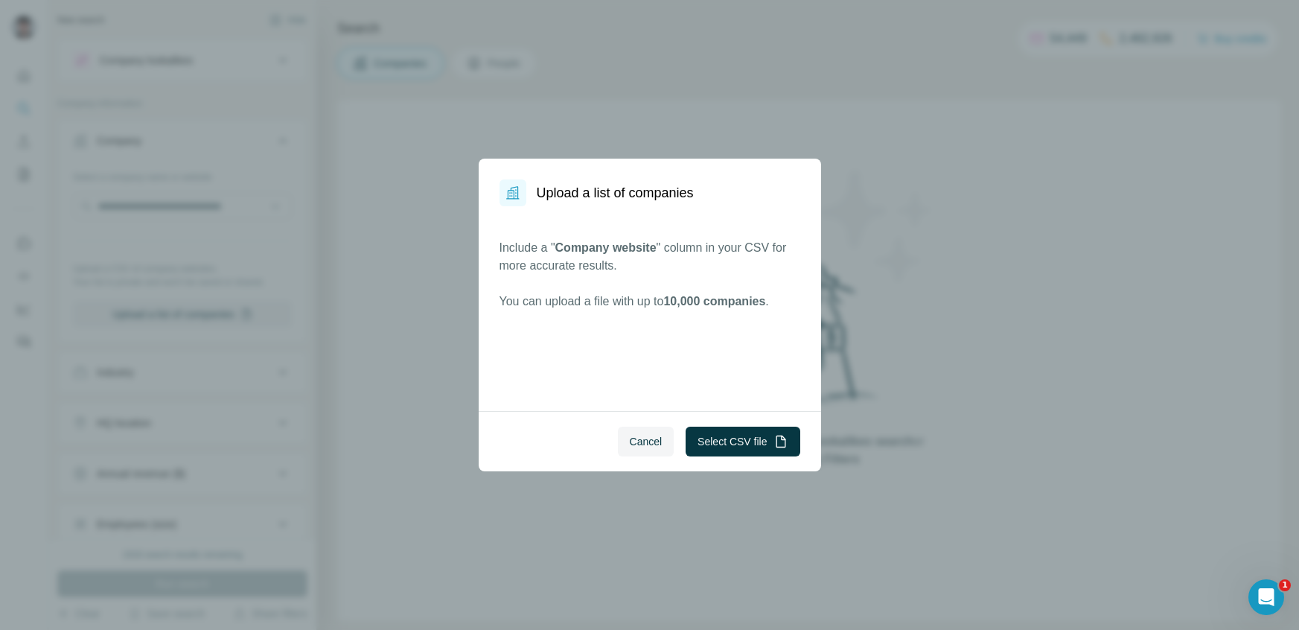
click at [530, 348] on div "Include a " Company website " column in your CSV for more accurate results. You…" at bounding box center [650, 308] width 342 height 205
click at [732, 434] on button "Select CSV file" at bounding box center [743, 441] width 114 height 30
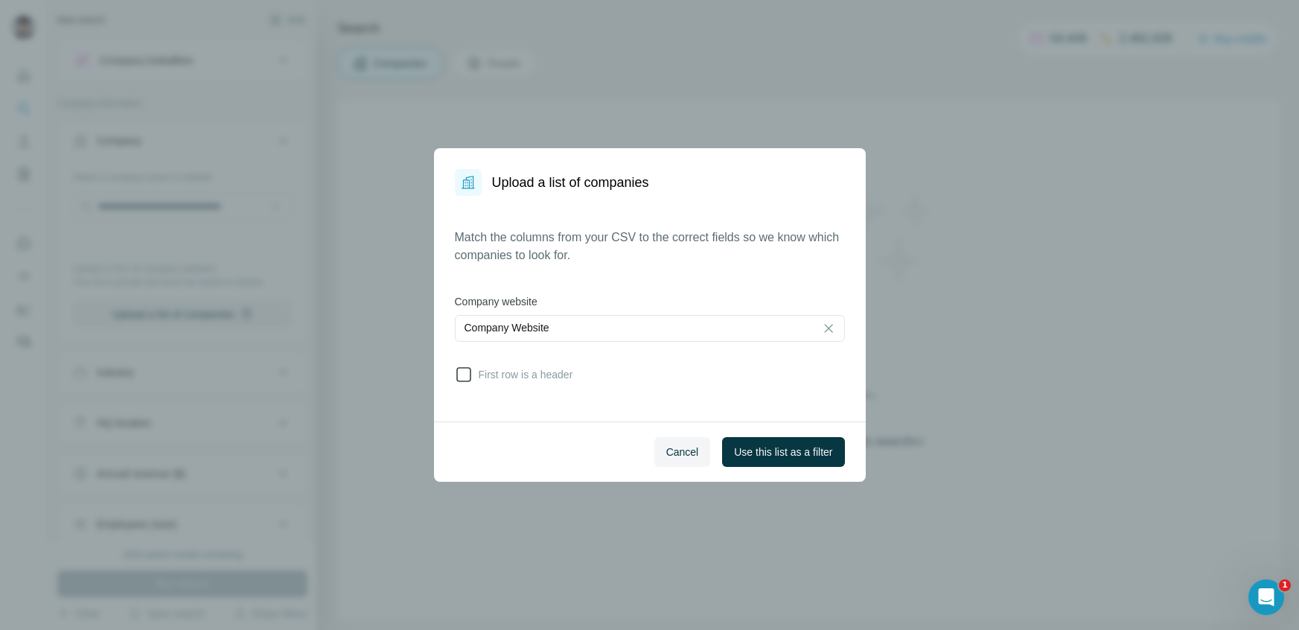
click at [469, 381] on icon at bounding box center [464, 374] width 18 height 18
click at [787, 464] on button "Use this list as a filter" at bounding box center [783, 452] width 122 height 30
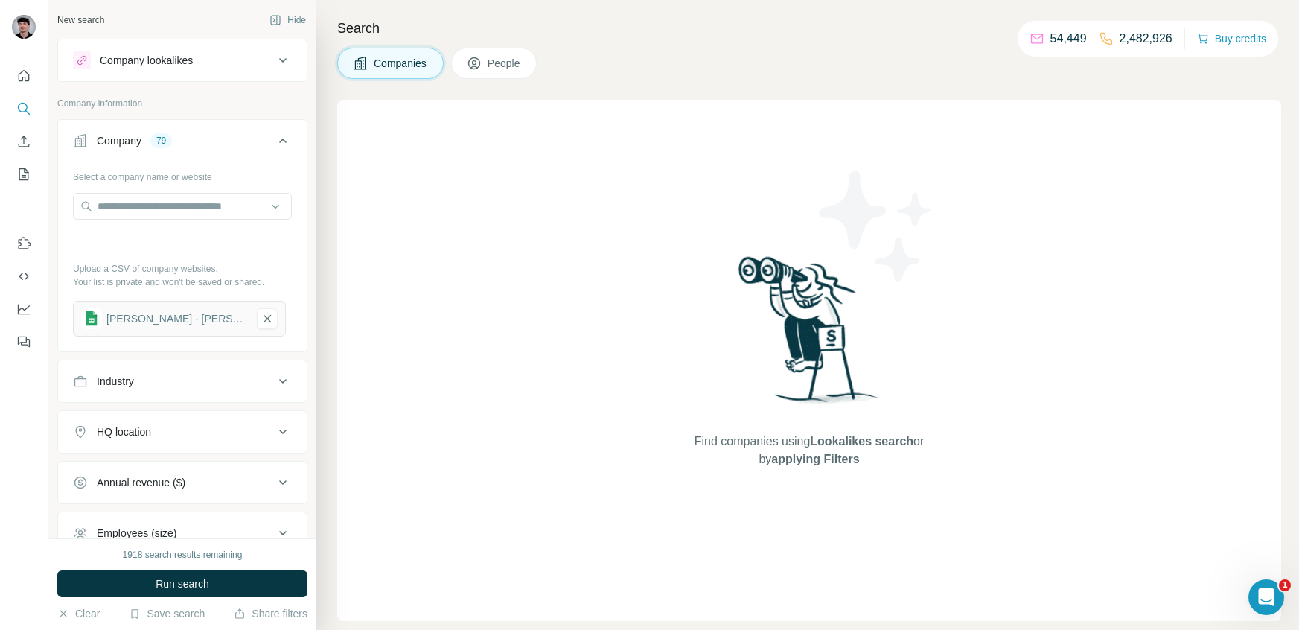
click at [285, 153] on button "Company 79" at bounding box center [182, 144] width 249 height 42
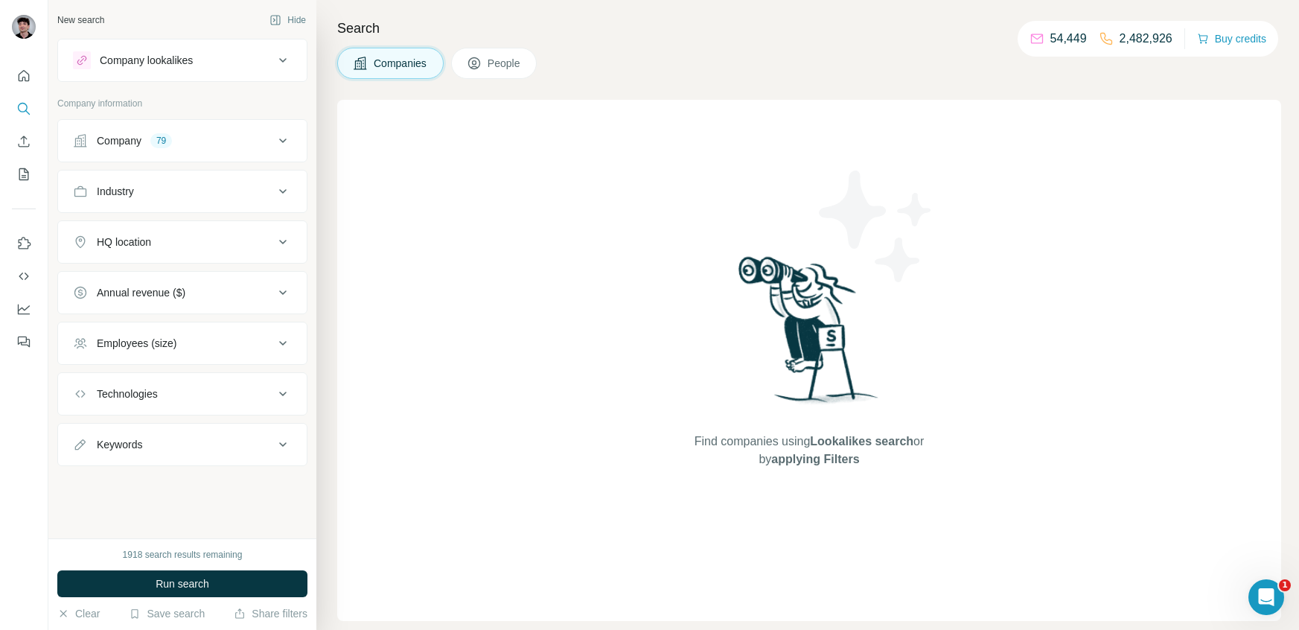
click at [275, 342] on icon at bounding box center [283, 343] width 18 height 18
click at [280, 345] on icon at bounding box center [283, 343] width 18 height 18
click at [502, 67] on span "People" at bounding box center [505, 63] width 34 height 15
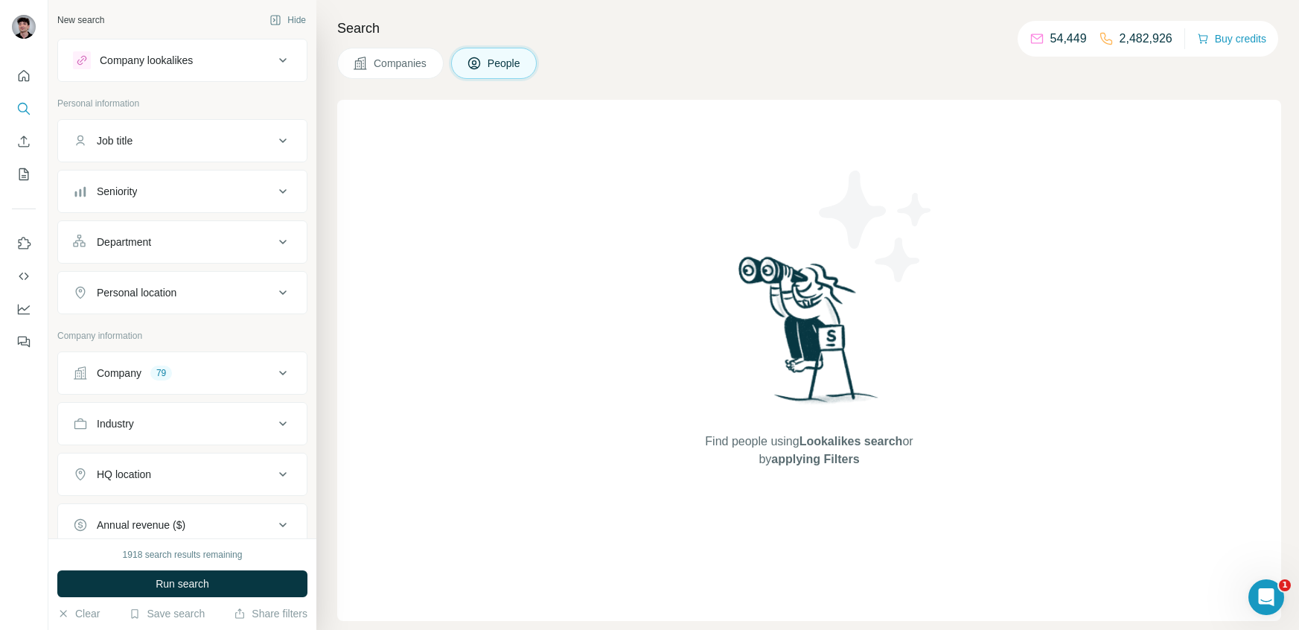
click at [289, 193] on icon at bounding box center [283, 191] width 18 height 18
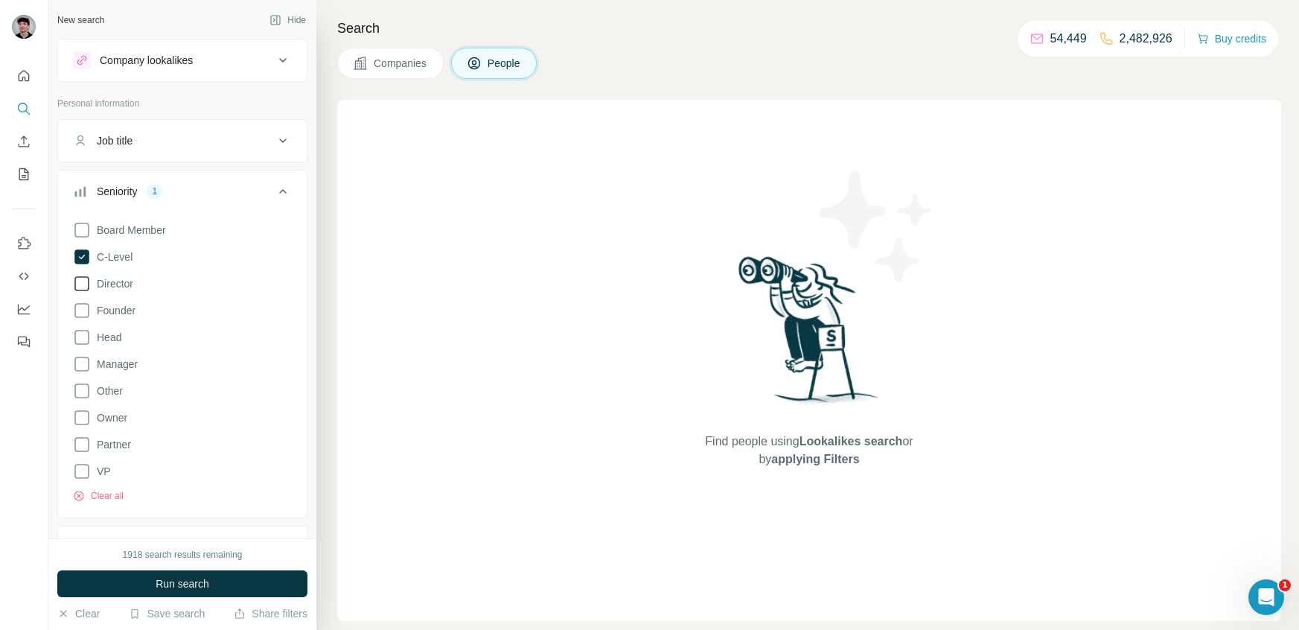
click at [122, 284] on span "Director" at bounding box center [112, 283] width 42 height 15
click at [127, 318] on label "Founder" at bounding box center [104, 310] width 63 height 18
click at [109, 343] on span "Head" at bounding box center [106, 337] width 31 height 15
click at [121, 362] on span "Manager" at bounding box center [114, 364] width 47 height 15
click at [115, 425] on label "Owner" at bounding box center [100, 418] width 54 height 18
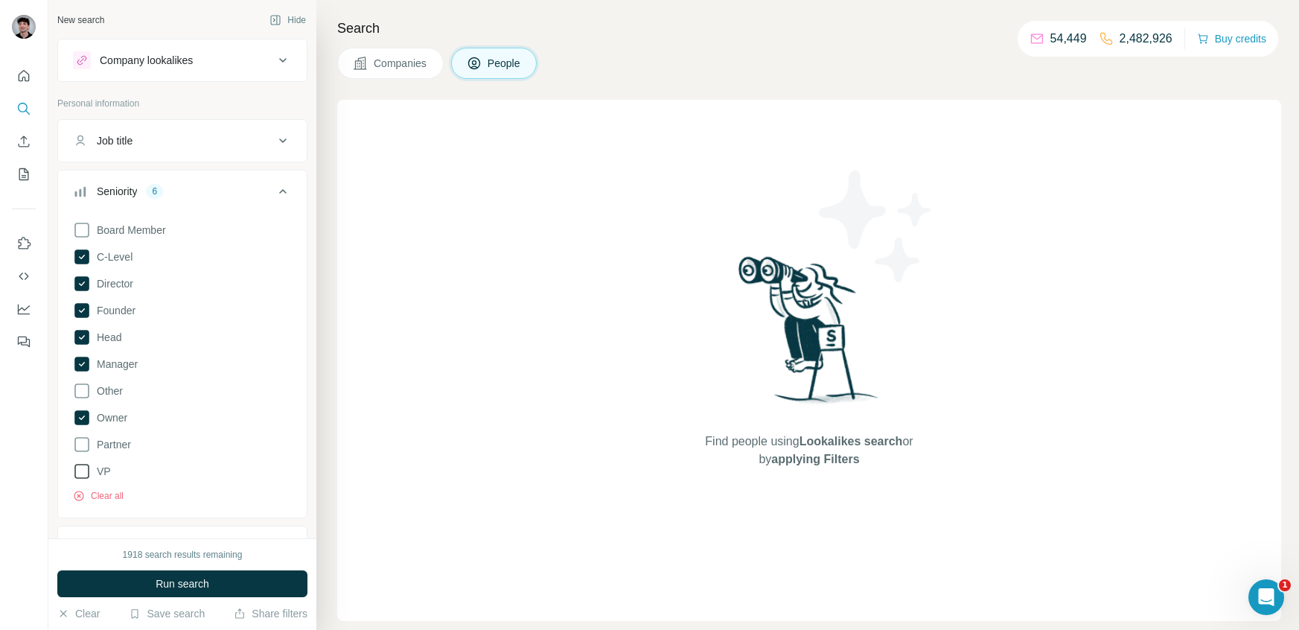
click at [103, 469] on span "VP" at bounding box center [101, 471] width 20 height 15
click at [132, 229] on span "Board Member" at bounding box center [128, 230] width 75 height 15
click at [118, 450] on span "Partner" at bounding box center [111, 444] width 40 height 15
click at [281, 194] on icon at bounding box center [283, 191] width 18 height 18
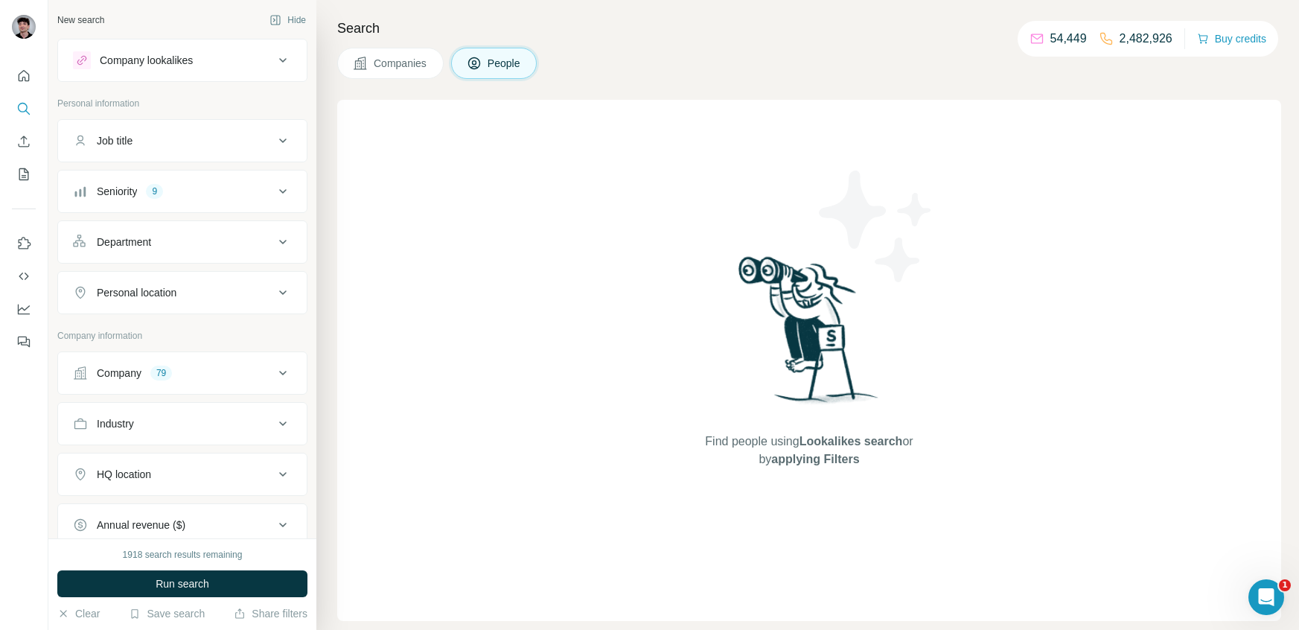
click at [249, 249] on button "Department" at bounding box center [182, 242] width 249 height 36
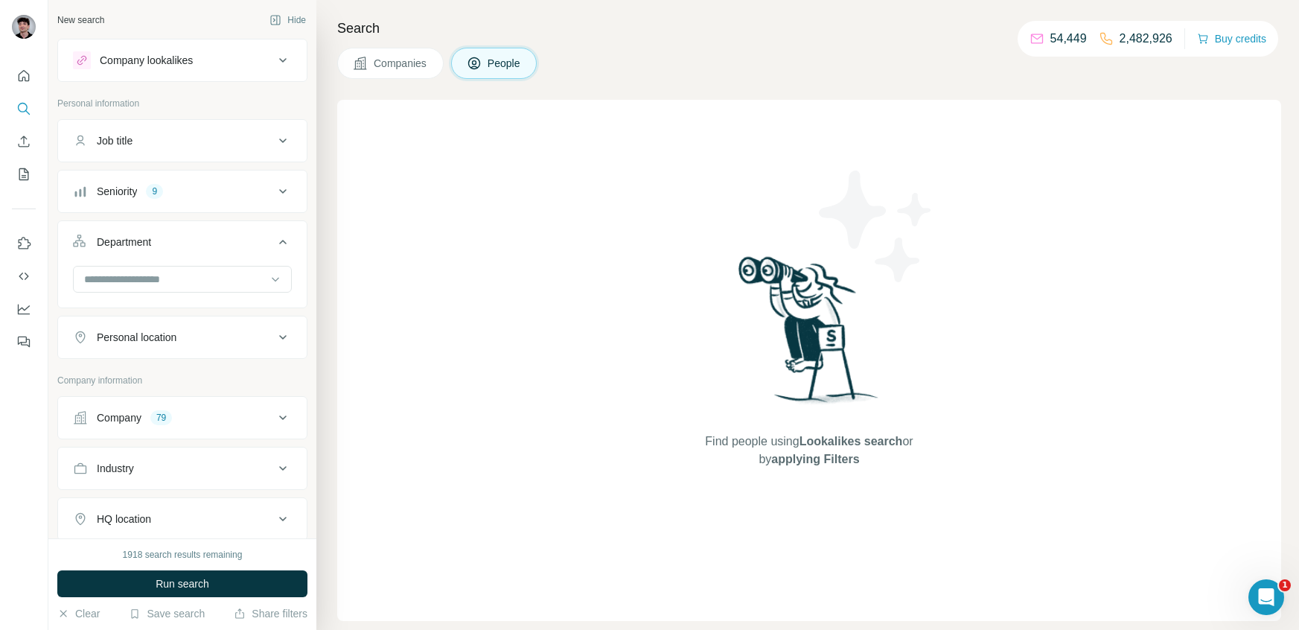
click at [265, 251] on button "Department" at bounding box center [182, 245] width 249 height 42
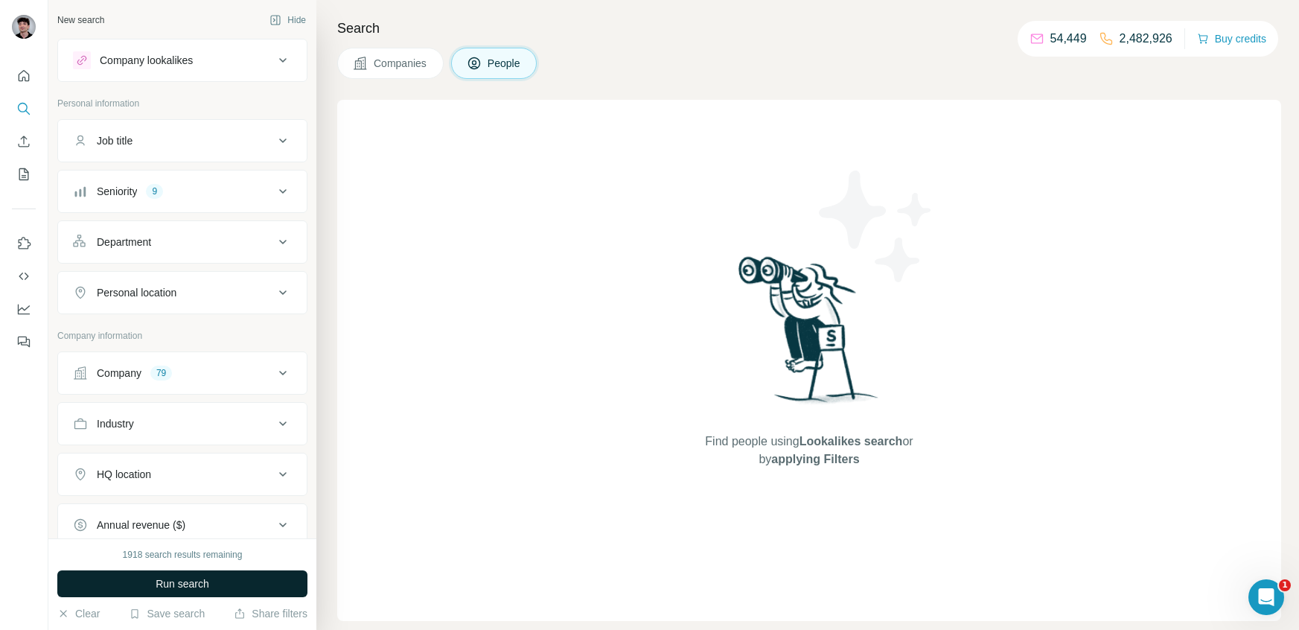
click at [223, 578] on button "Run search" at bounding box center [182, 583] width 250 height 27
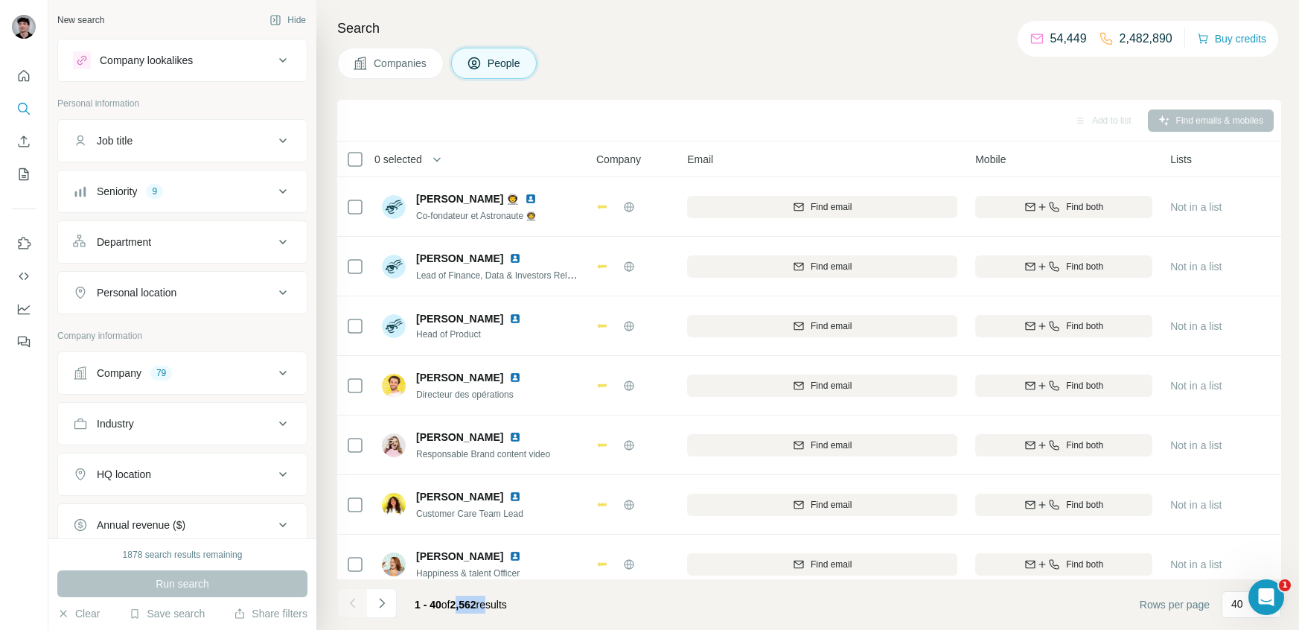
drag, startPoint x: 461, startPoint y: 604, endPoint x: 497, endPoint y: 607, distance: 35.8
click at [497, 607] on span "1 - 40 of 2,562 results" at bounding box center [461, 604] width 92 height 12
click at [404, 65] on span "Companies" at bounding box center [401, 63] width 54 height 15
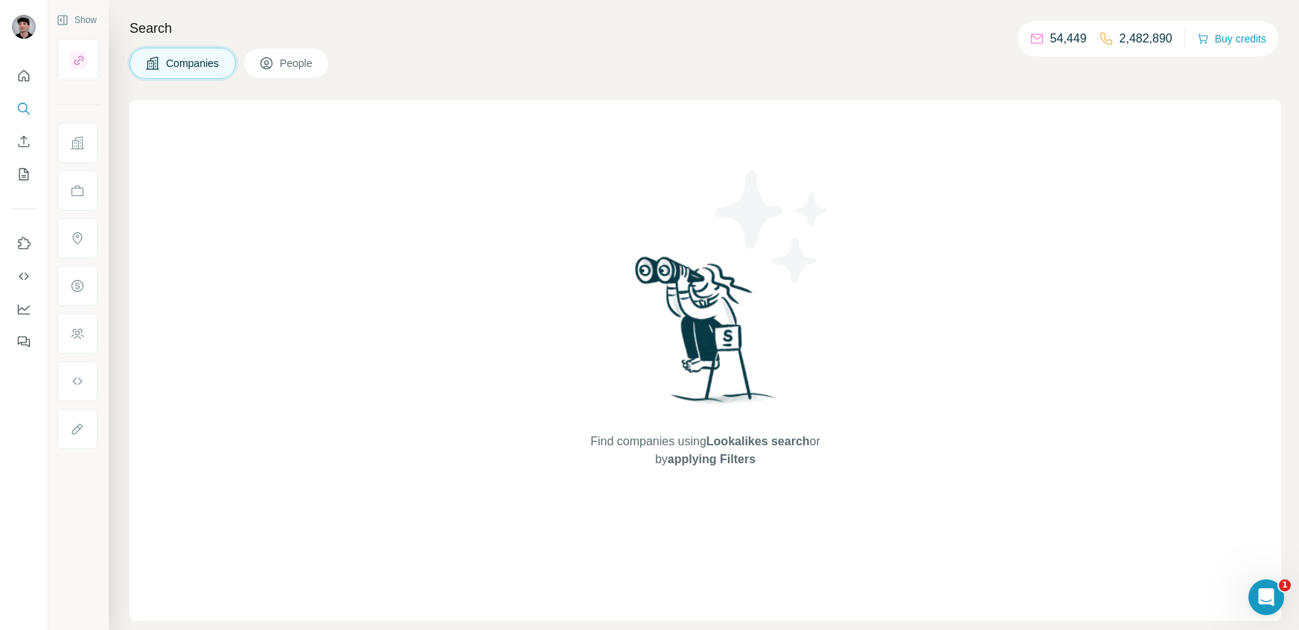
click at [287, 86] on div "Search Companies People Find companies using Lookalikes search or by applying F…" at bounding box center [704, 315] width 1190 height 630
click at [295, 69] on span "People" at bounding box center [297, 63] width 34 height 15
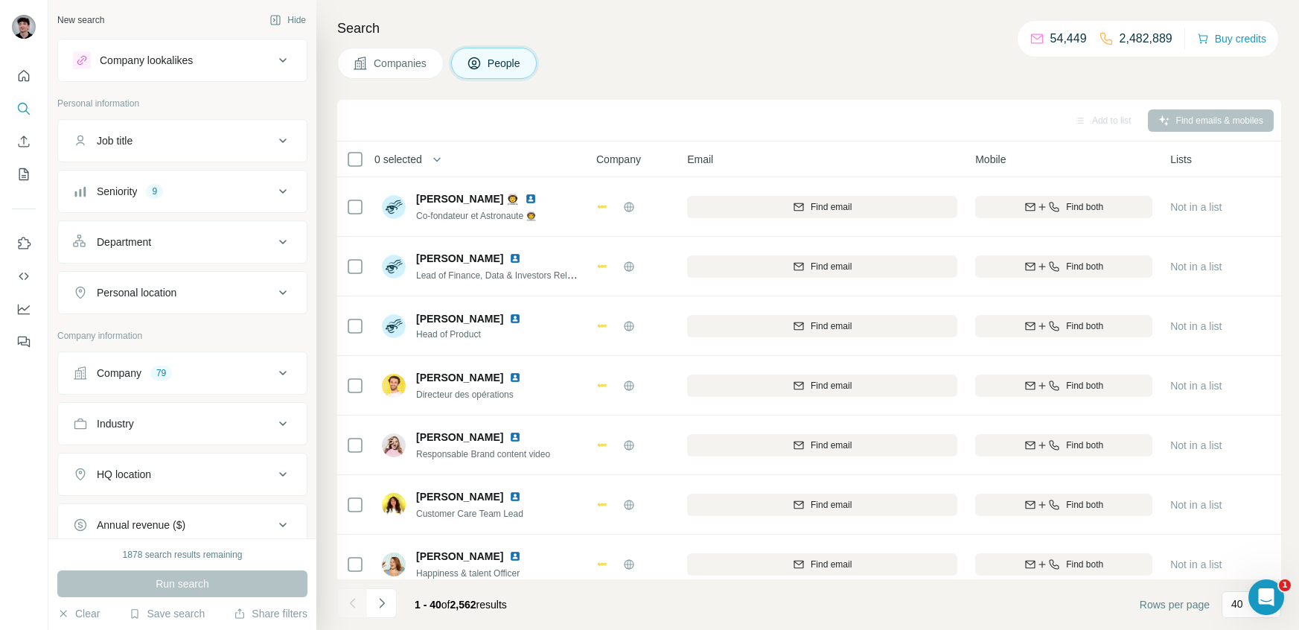
click at [399, 72] on button "Companies" at bounding box center [390, 63] width 106 height 31
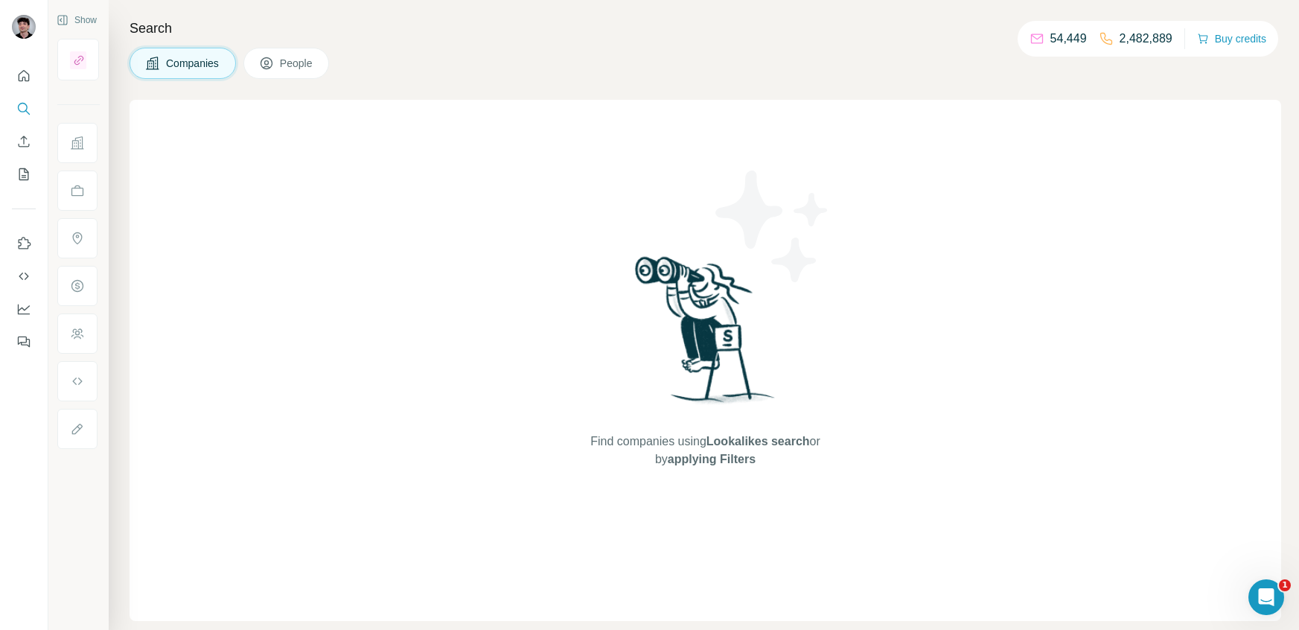
click at [293, 57] on span "People" at bounding box center [297, 63] width 34 height 15
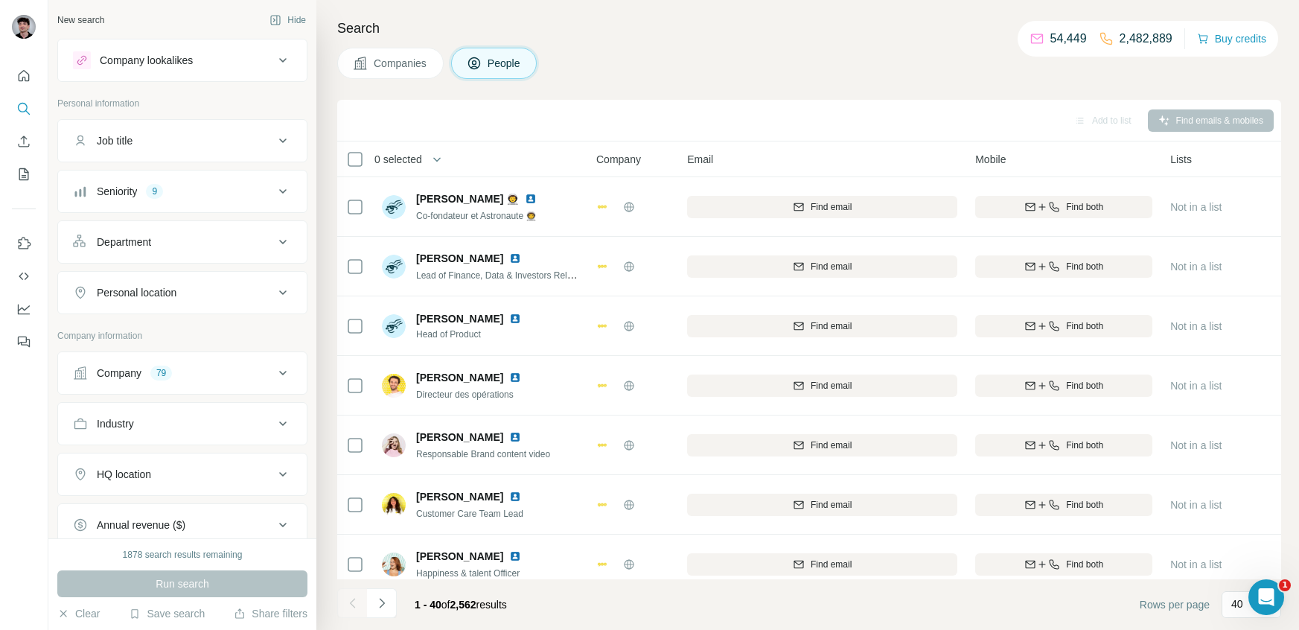
click at [419, 60] on span "Companies" at bounding box center [401, 63] width 54 height 15
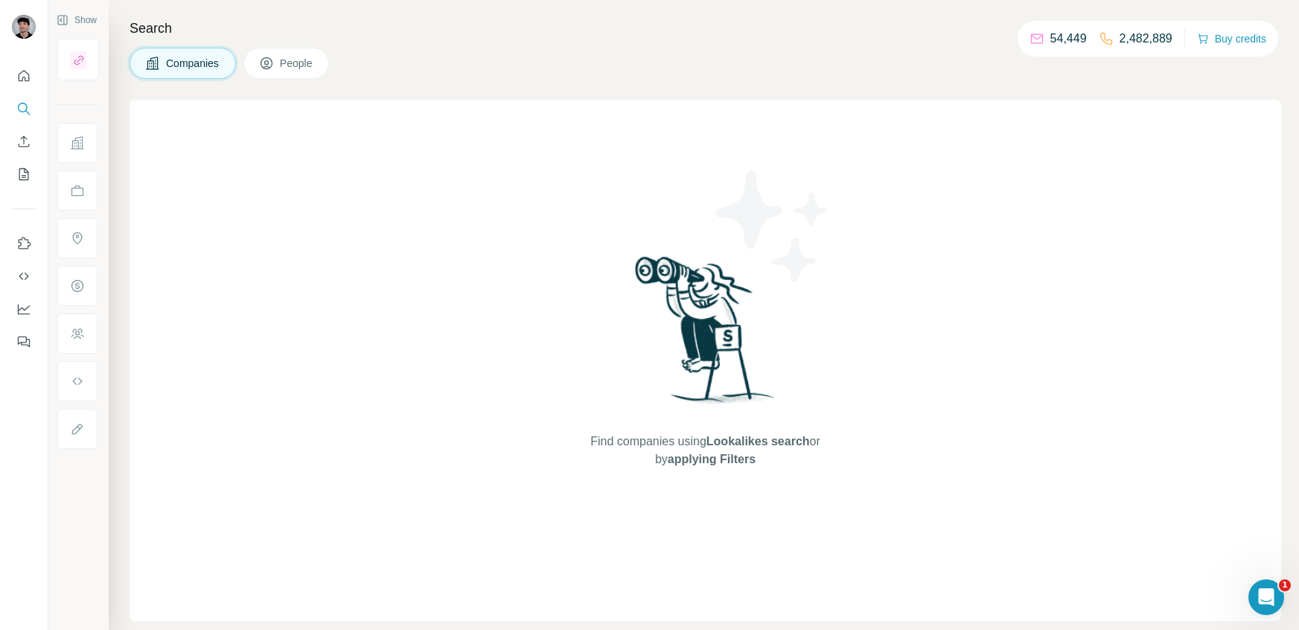
click at [709, 450] on span "Find companies using Lookalikes search or by applying Filters" at bounding box center [705, 450] width 238 height 36
click at [738, 336] on img at bounding box center [705, 335] width 155 height 166
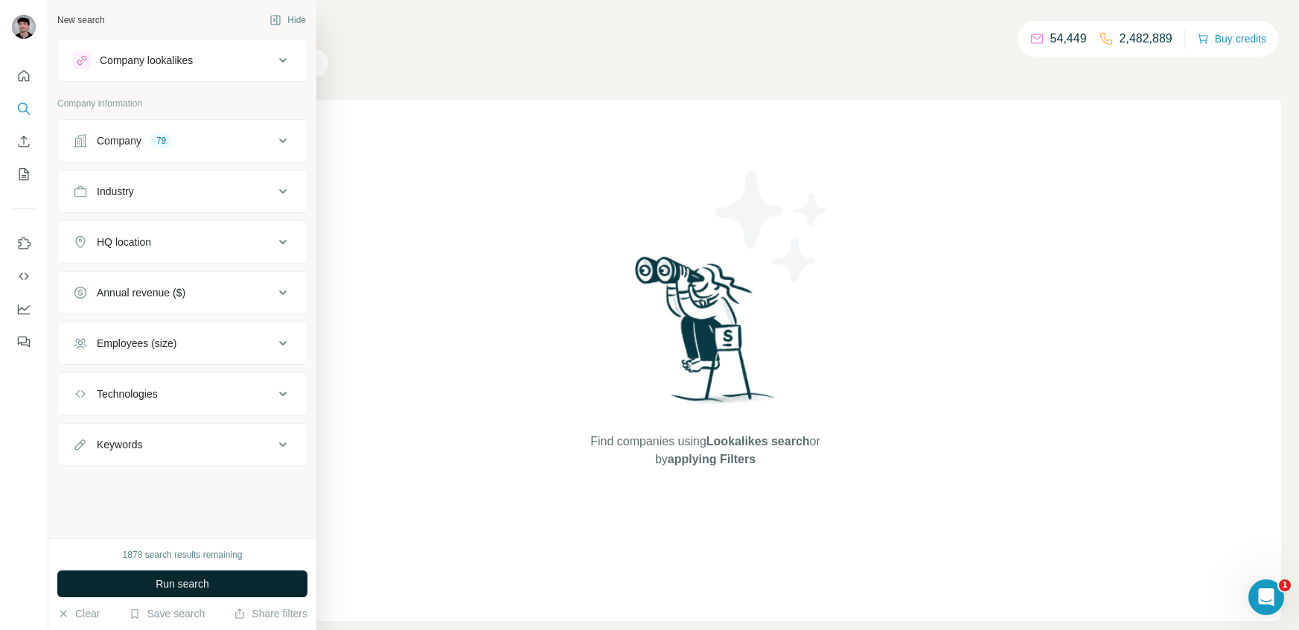
click at [240, 584] on button "Run search" at bounding box center [182, 583] width 250 height 27
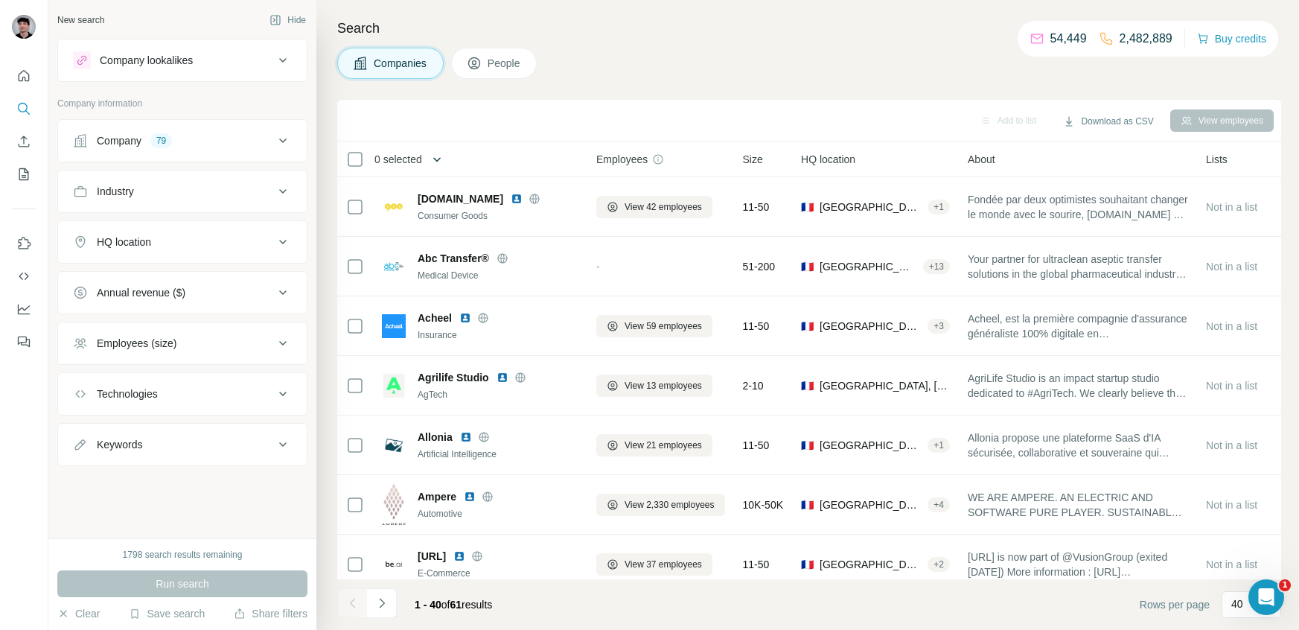
click at [443, 164] on icon "button" at bounding box center [436, 159] width 15 height 15
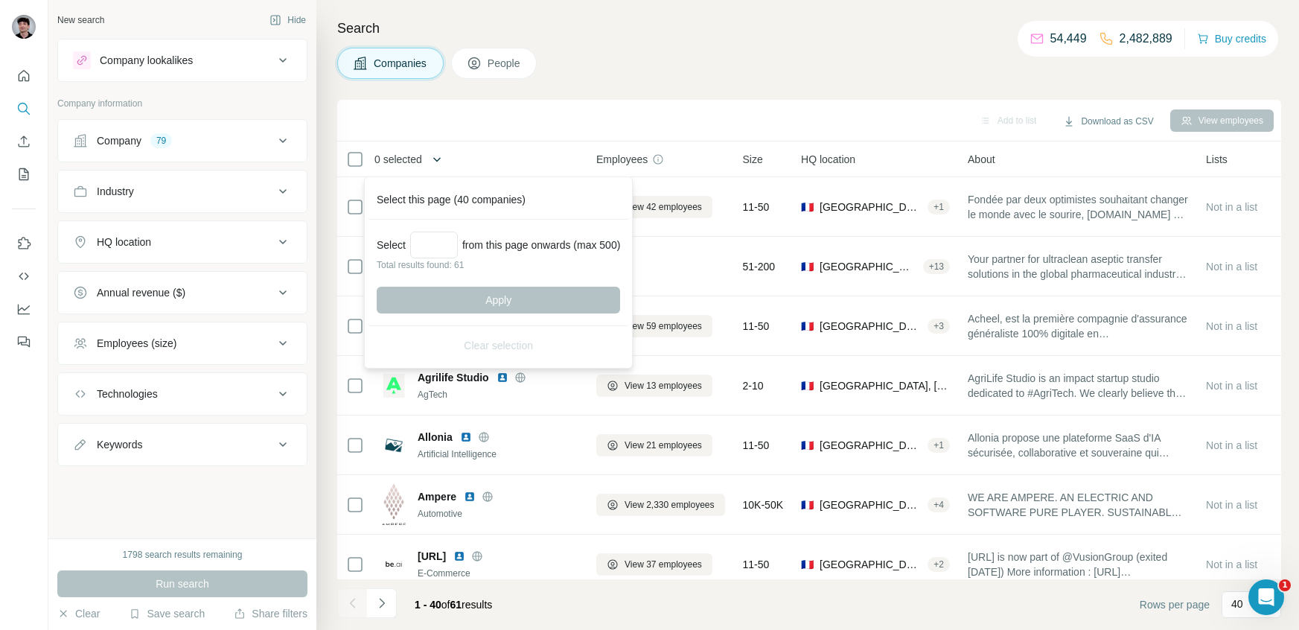
click at [441, 161] on icon "button" at bounding box center [436, 159] width 7 height 4
click at [595, 113] on div "Add to list Download as CSV View employees" at bounding box center [809, 120] width 929 height 26
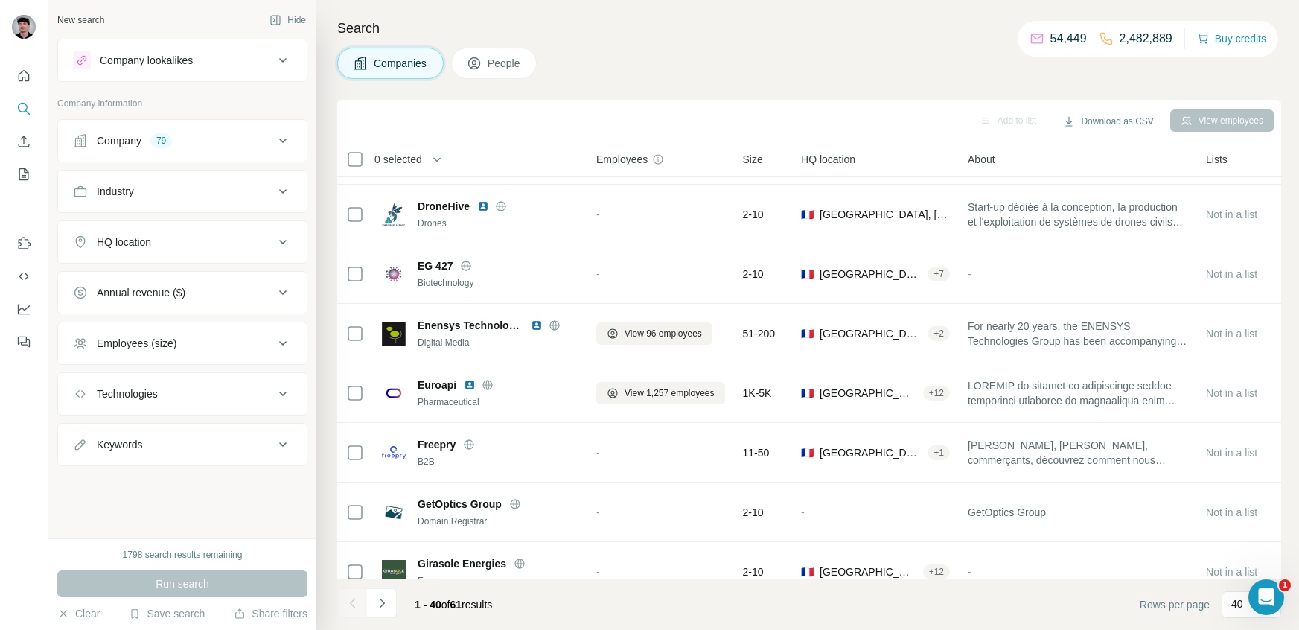
scroll to position [637, 0]
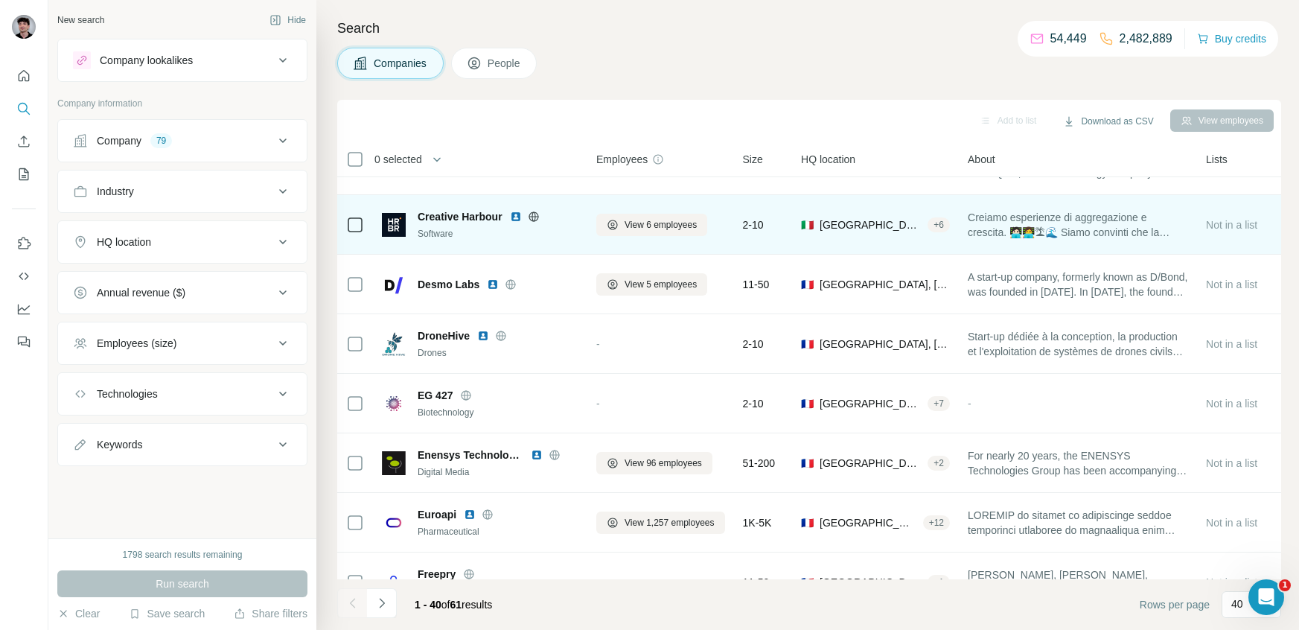
drag, startPoint x: 524, startPoint y: 63, endPoint x: 513, endPoint y: 205, distance: 142.6
click at [522, 61] on span "People" at bounding box center [505, 63] width 34 height 15
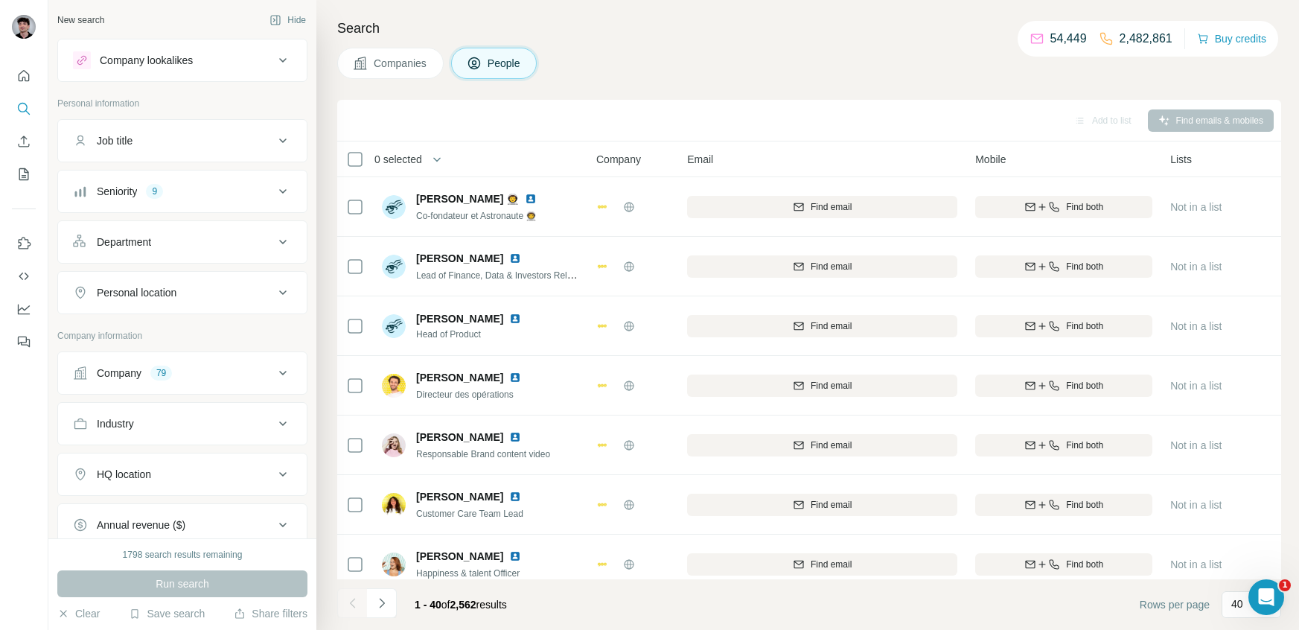
click at [280, 374] on icon at bounding box center [283, 373] width 18 height 18
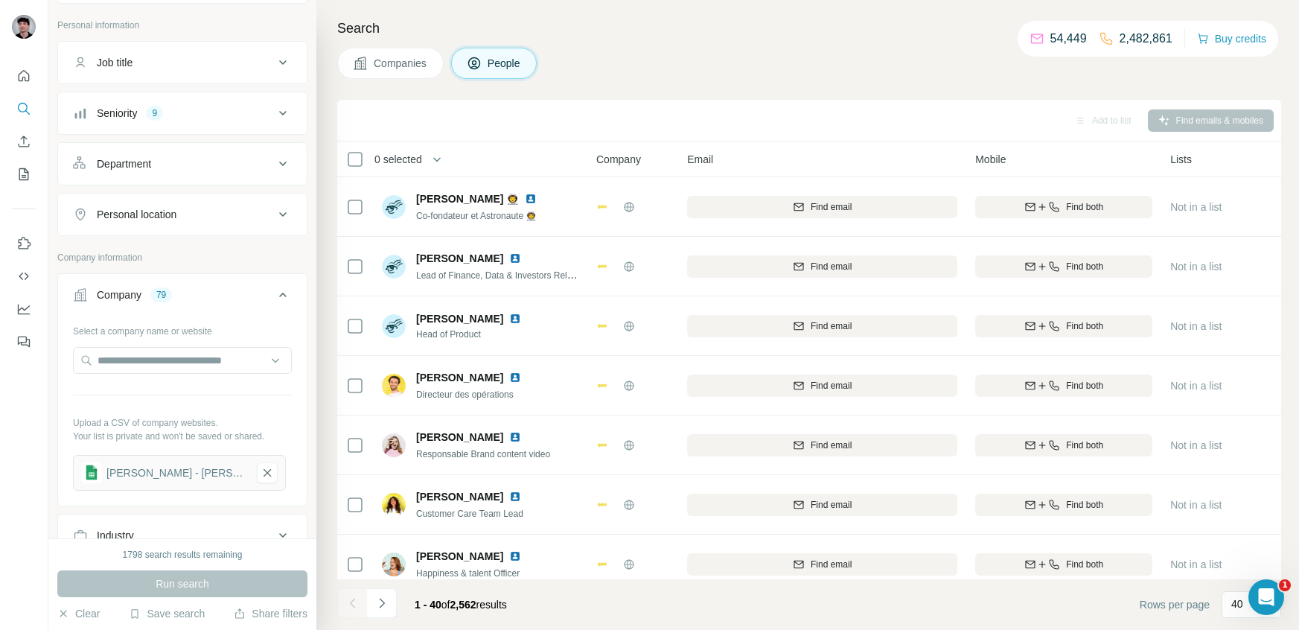
scroll to position [121, 0]
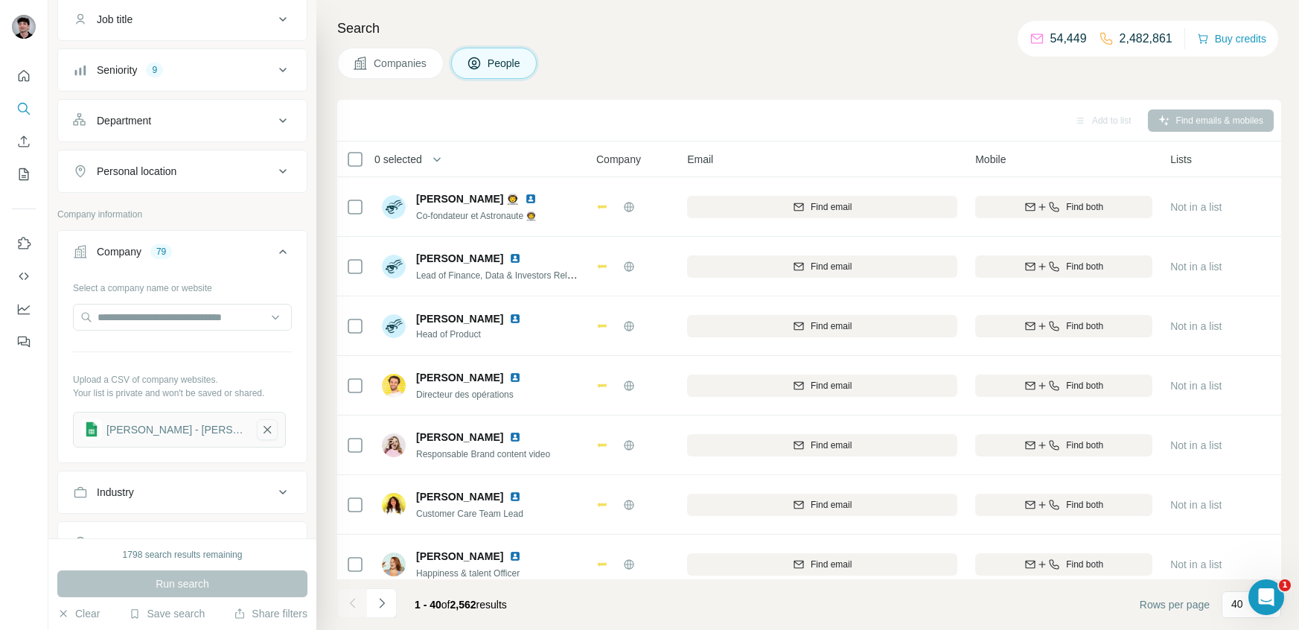
click at [261, 432] on icon "button" at bounding box center [267, 429] width 13 height 15
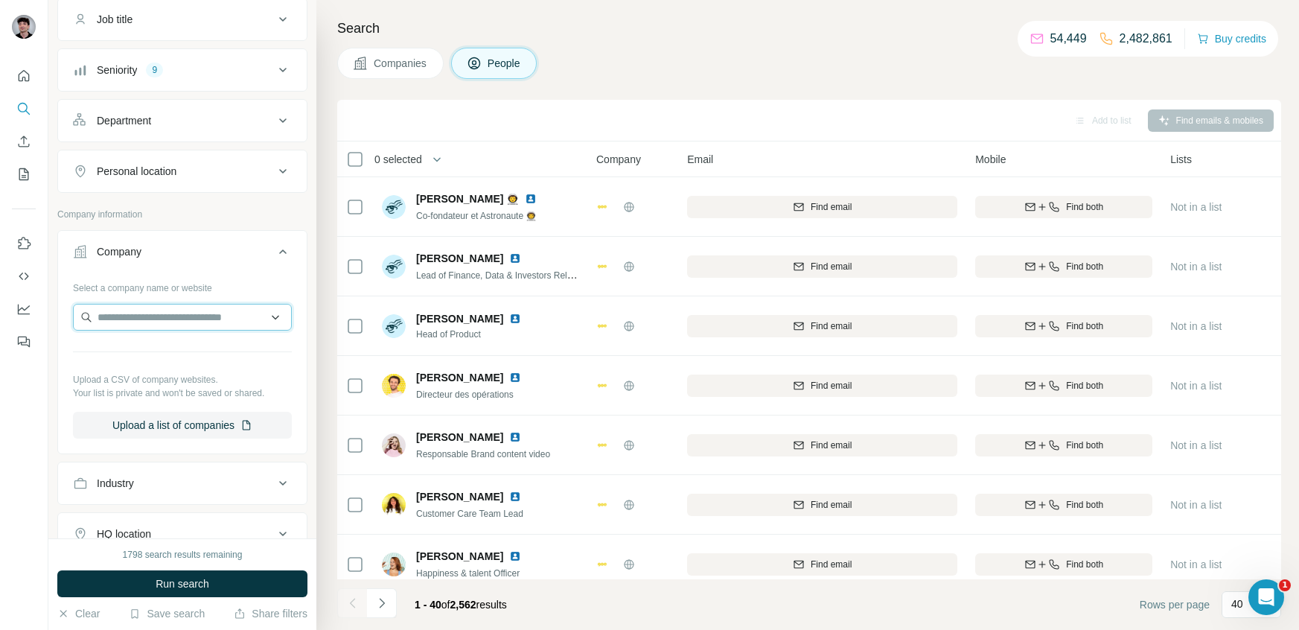
click at [221, 322] on input "text" at bounding box center [182, 317] width 219 height 27
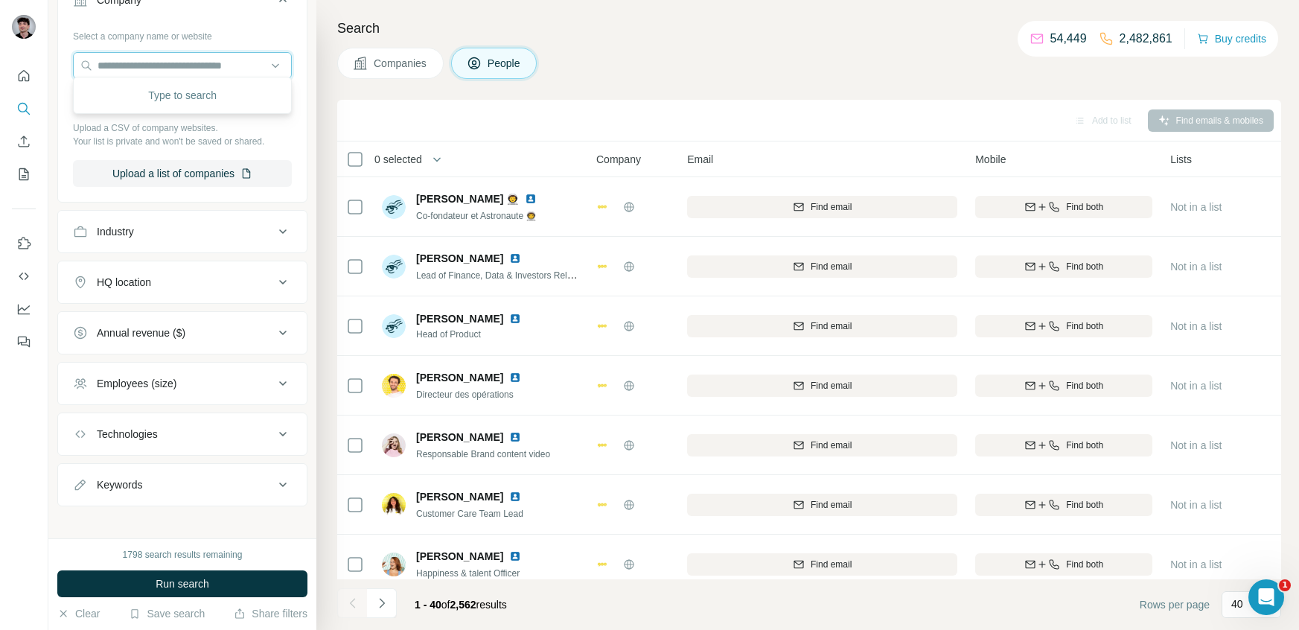
scroll to position [380, 0]
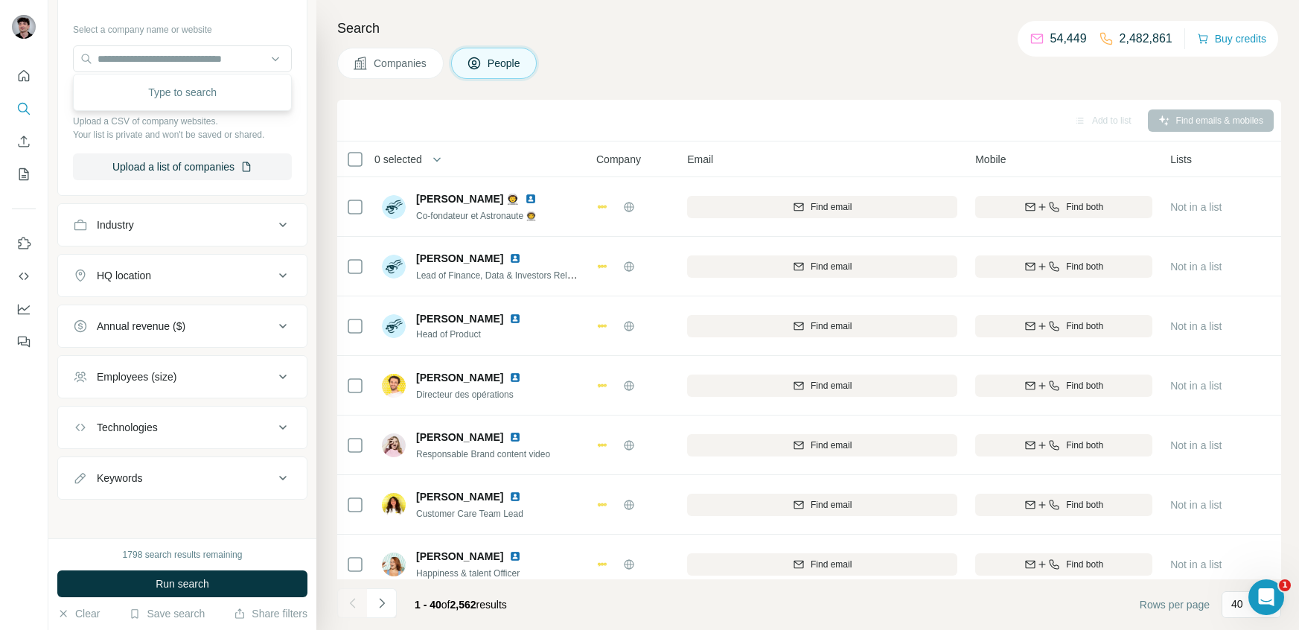
click at [254, 509] on div "New search Hide Company lookalikes Personal information Job title Seniority 9 D…" at bounding box center [182, 269] width 268 height 538
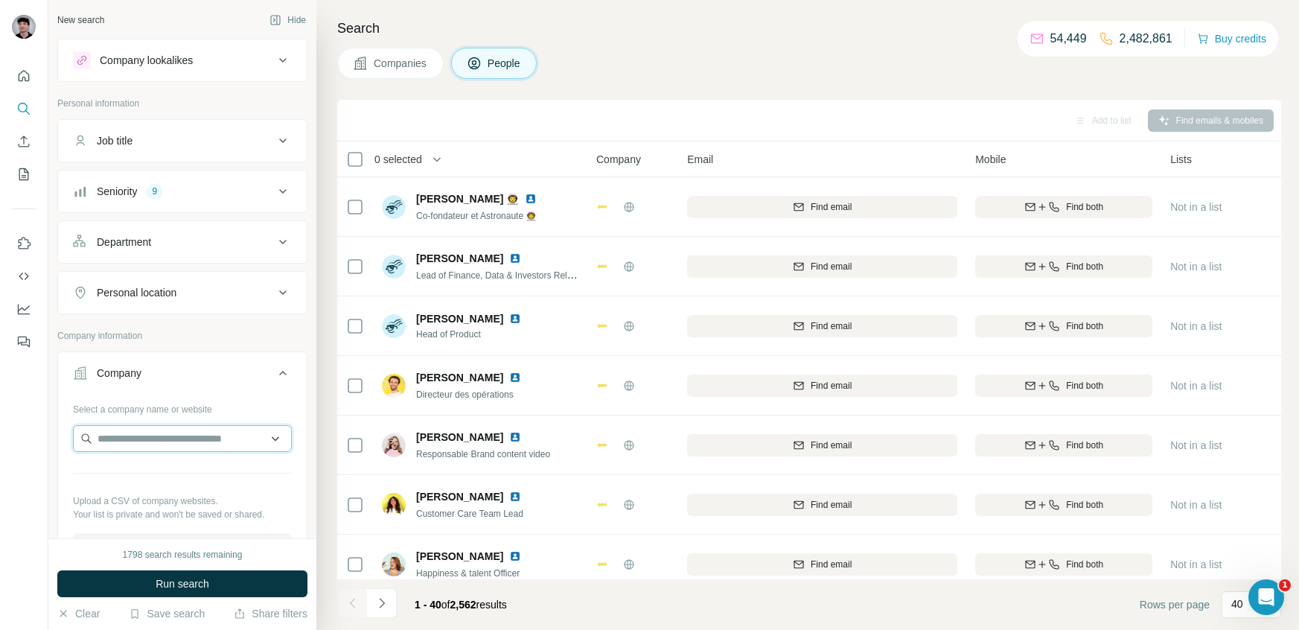
click at [239, 441] on input "text" at bounding box center [182, 438] width 219 height 27
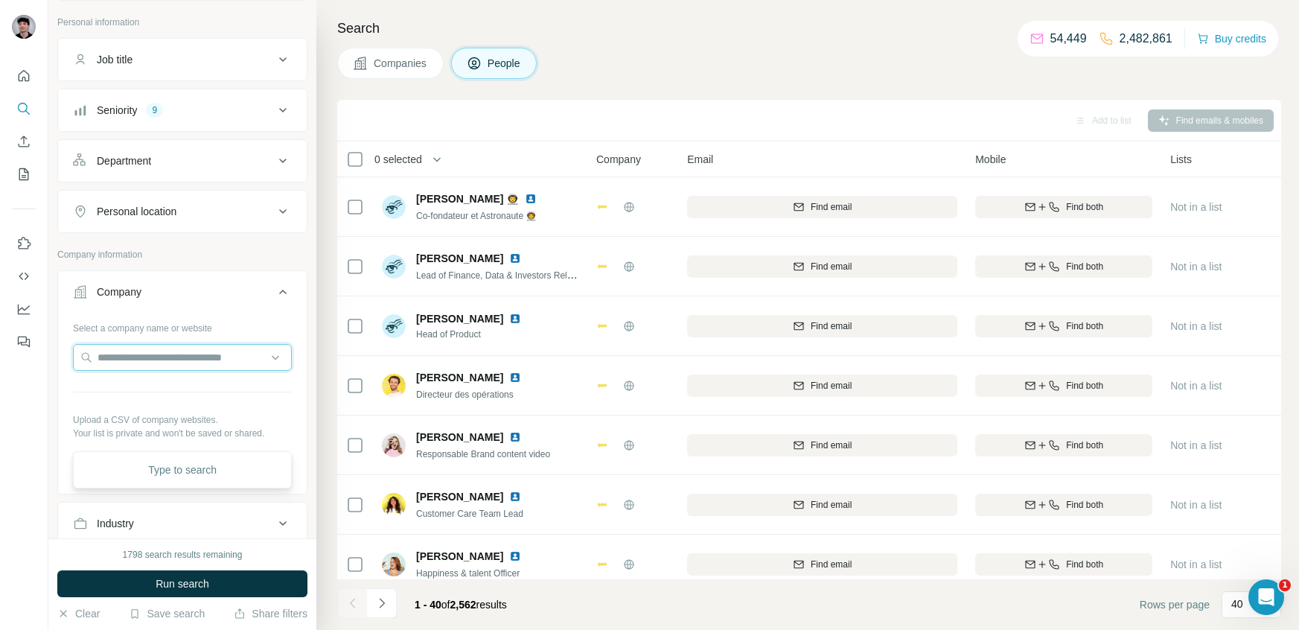
scroll to position [121, 0]
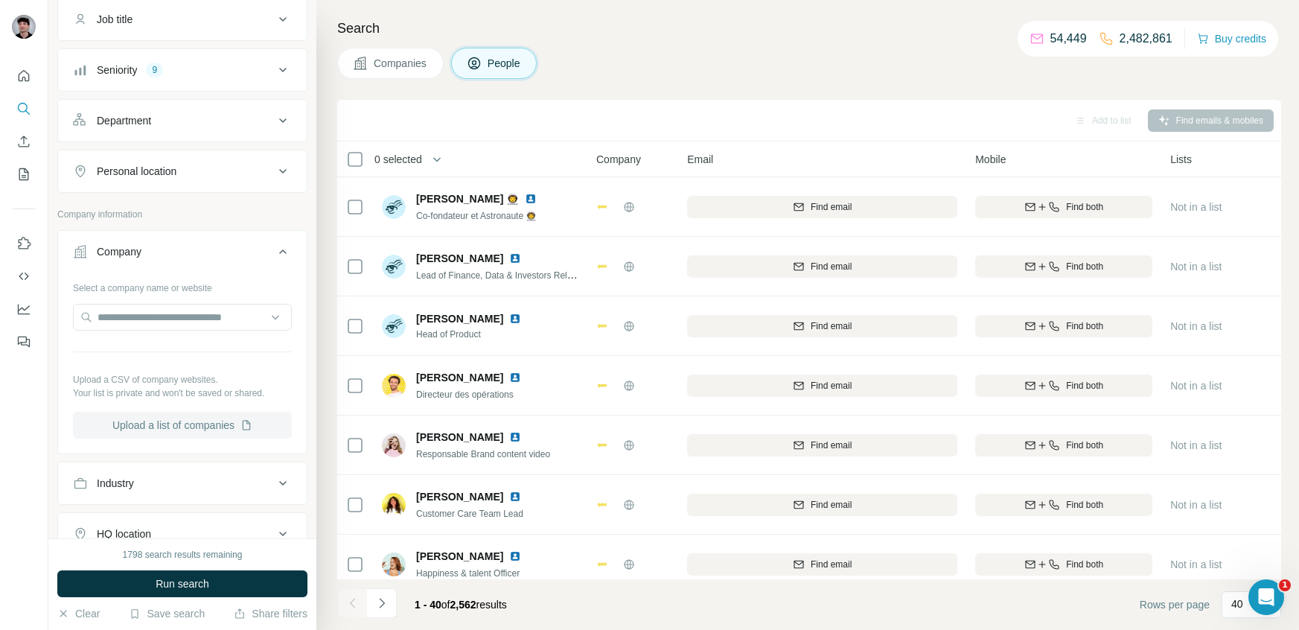
drag, startPoint x: 208, startPoint y: 445, endPoint x: 208, endPoint y: 432, distance: 12.7
click at [208, 440] on div "Select a company name or website Upload a CSV of company websites. Your list is…" at bounding box center [182, 362] width 249 height 175
click at [208, 432] on button "Upload a list of companies" at bounding box center [182, 425] width 219 height 27
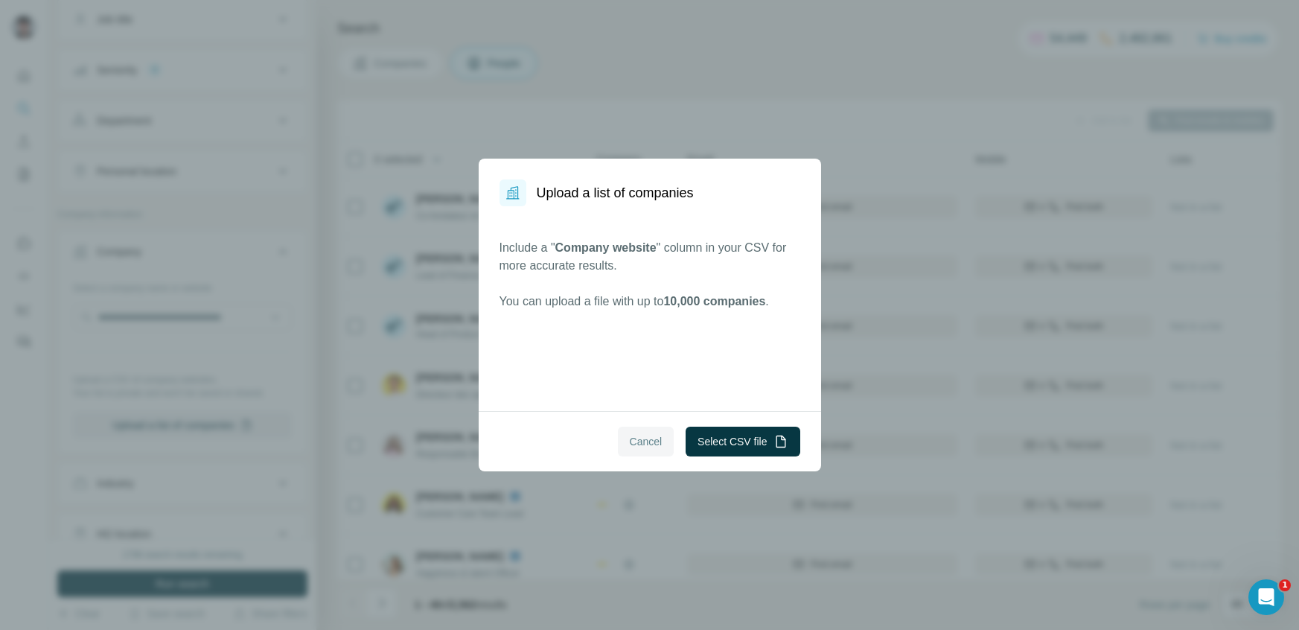
click at [644, 427] on button "Cancel" at bounding box center [646, 441] width 57 height 30
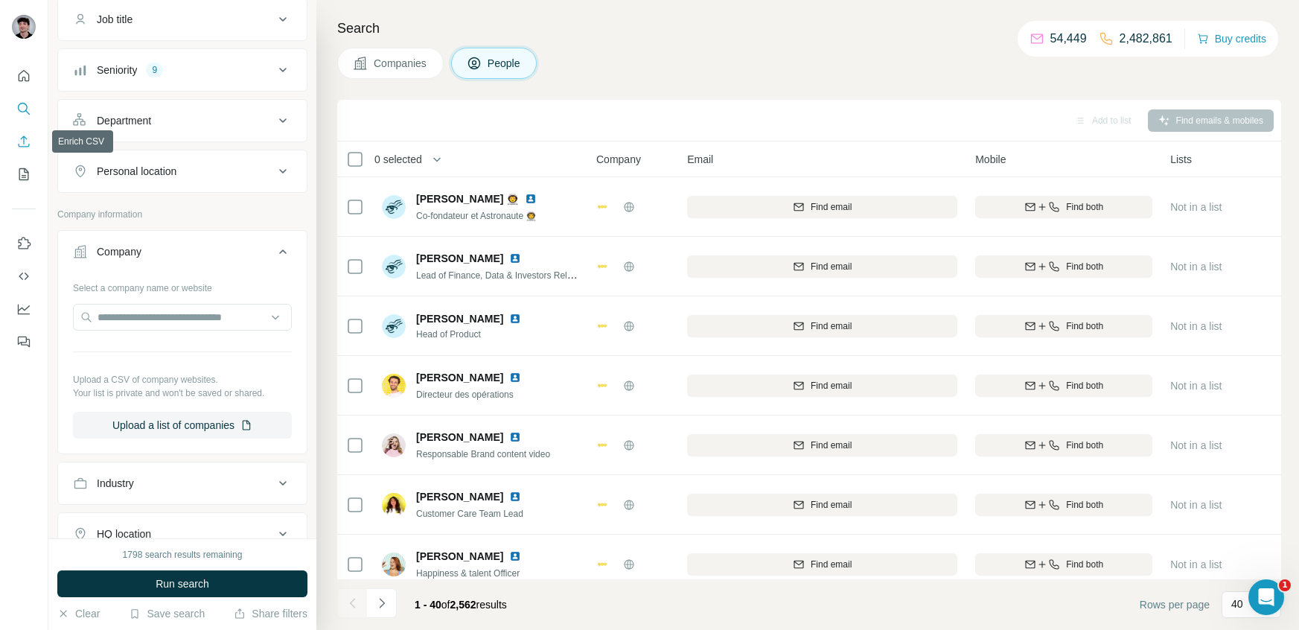
click at [31, 136] on icon "Enrich CSV" at bounding box center [23, 141] width 15 height 15
